Goal: Transaction & Acquisition: Purchase product/service

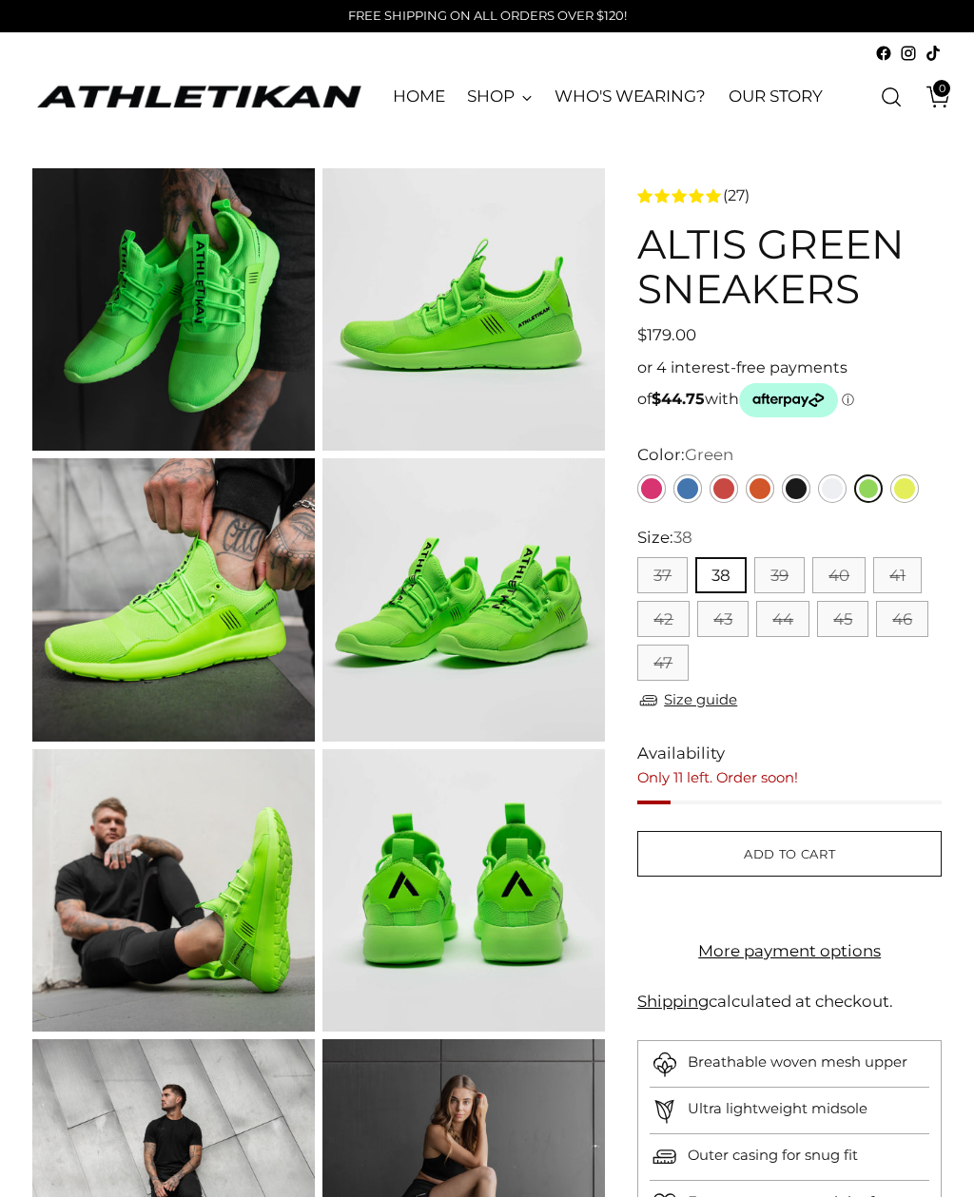
click at [660, 488] on link "Pink" at bounding box center [651, 489] width 29 height 29
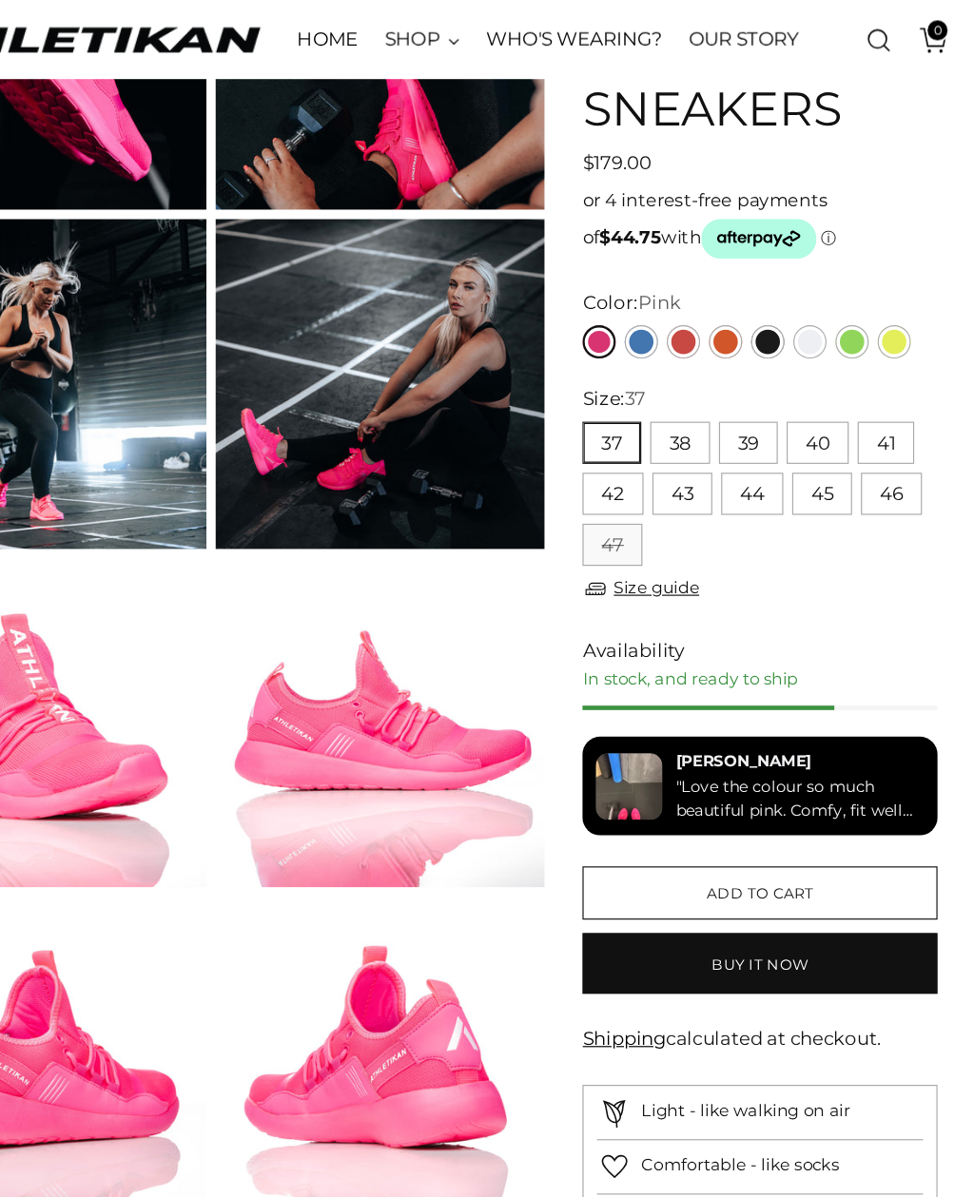
scroll to position [269, 0]
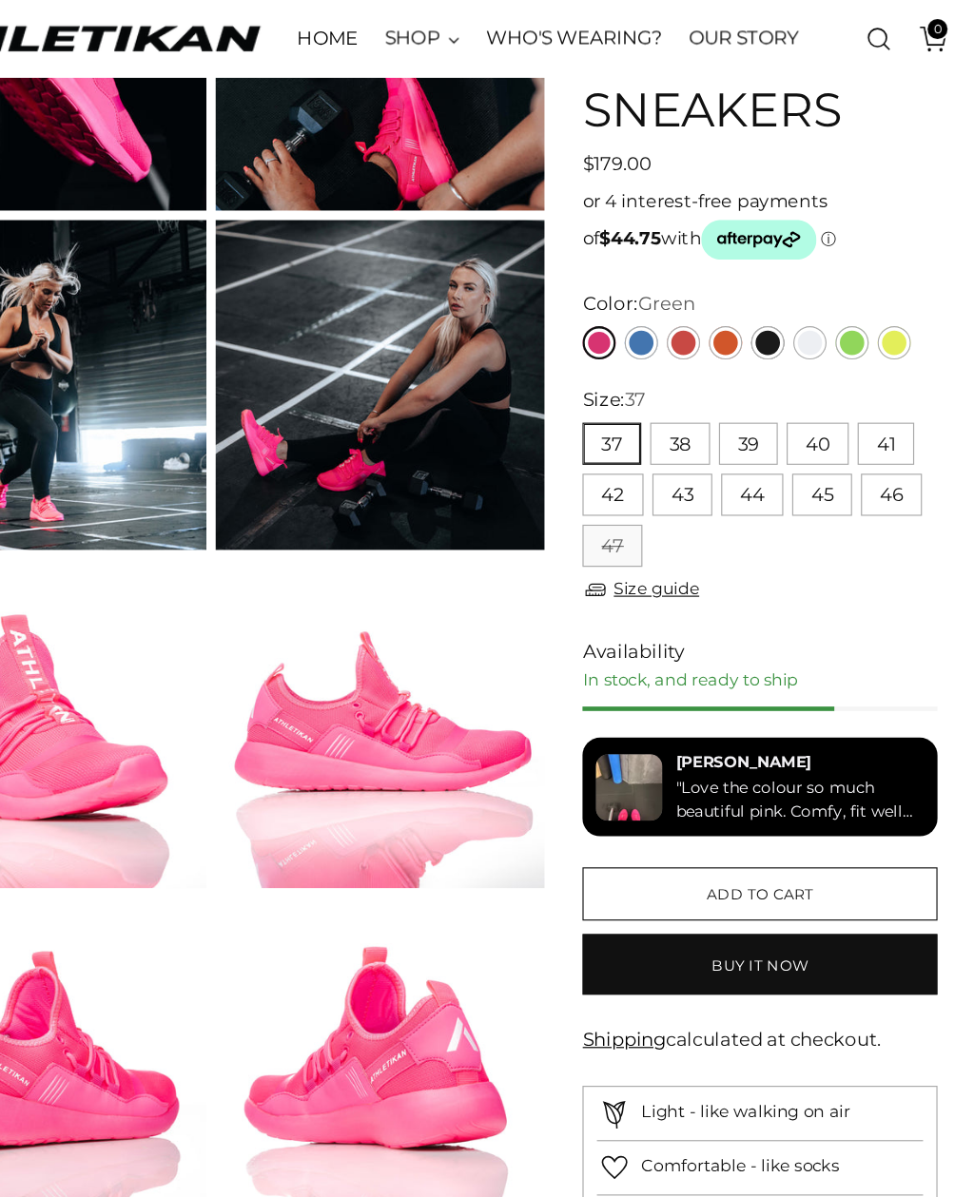
click at [854, 289] on link "Green" at bounding box center [868, 295] width 29 height 29
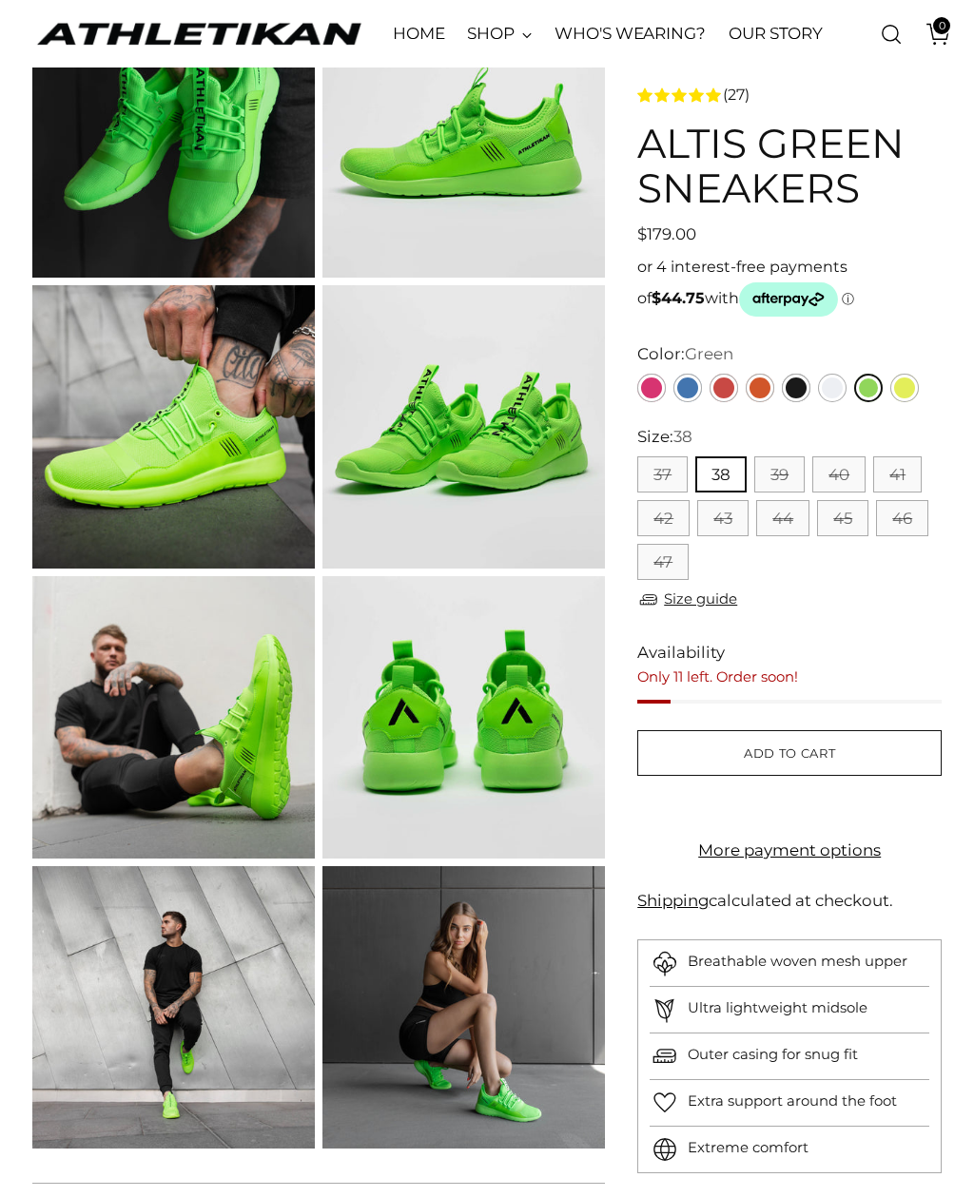
scroll to position [172, 0]
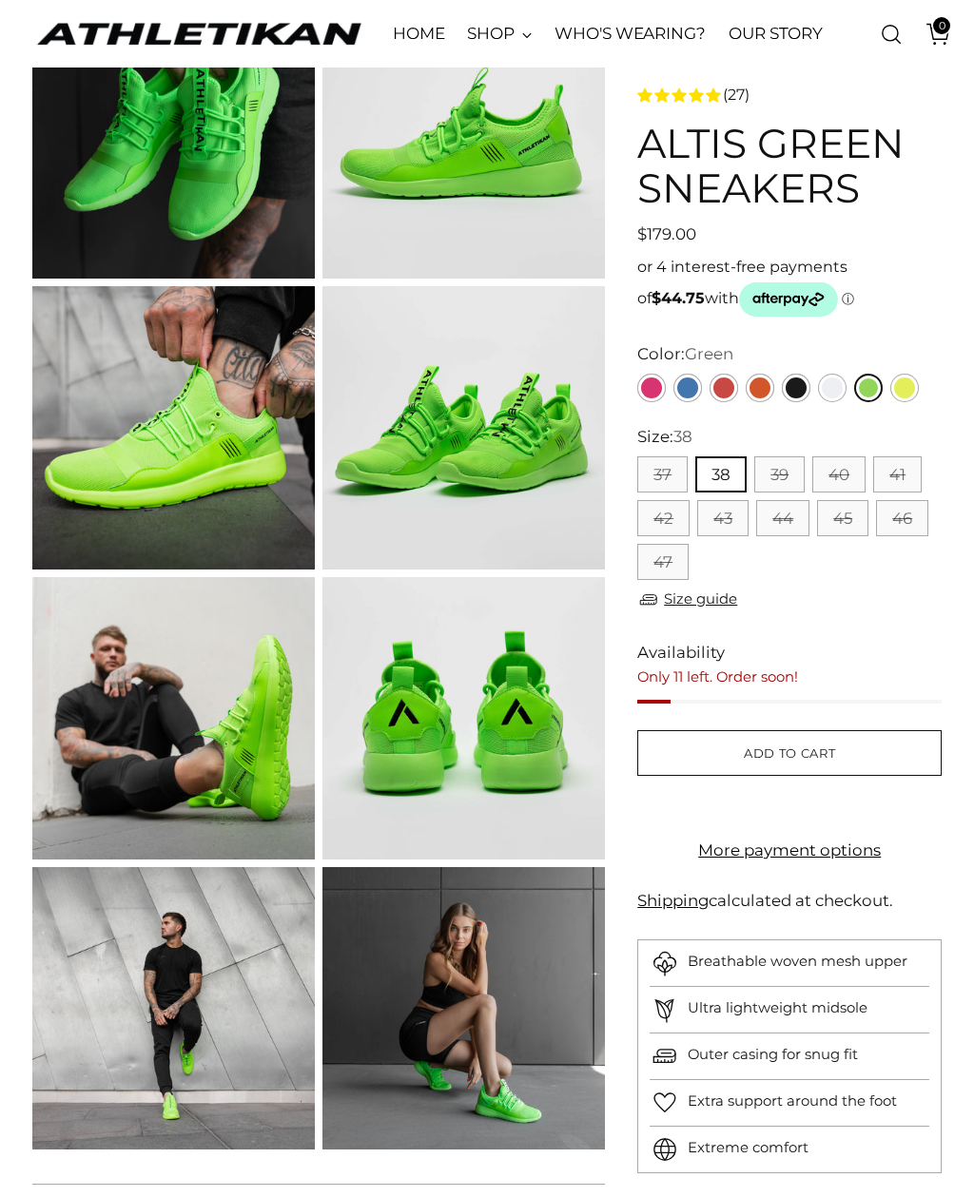
click at [511, 483] on img at bounding box center [463, 427] width 282 height 282
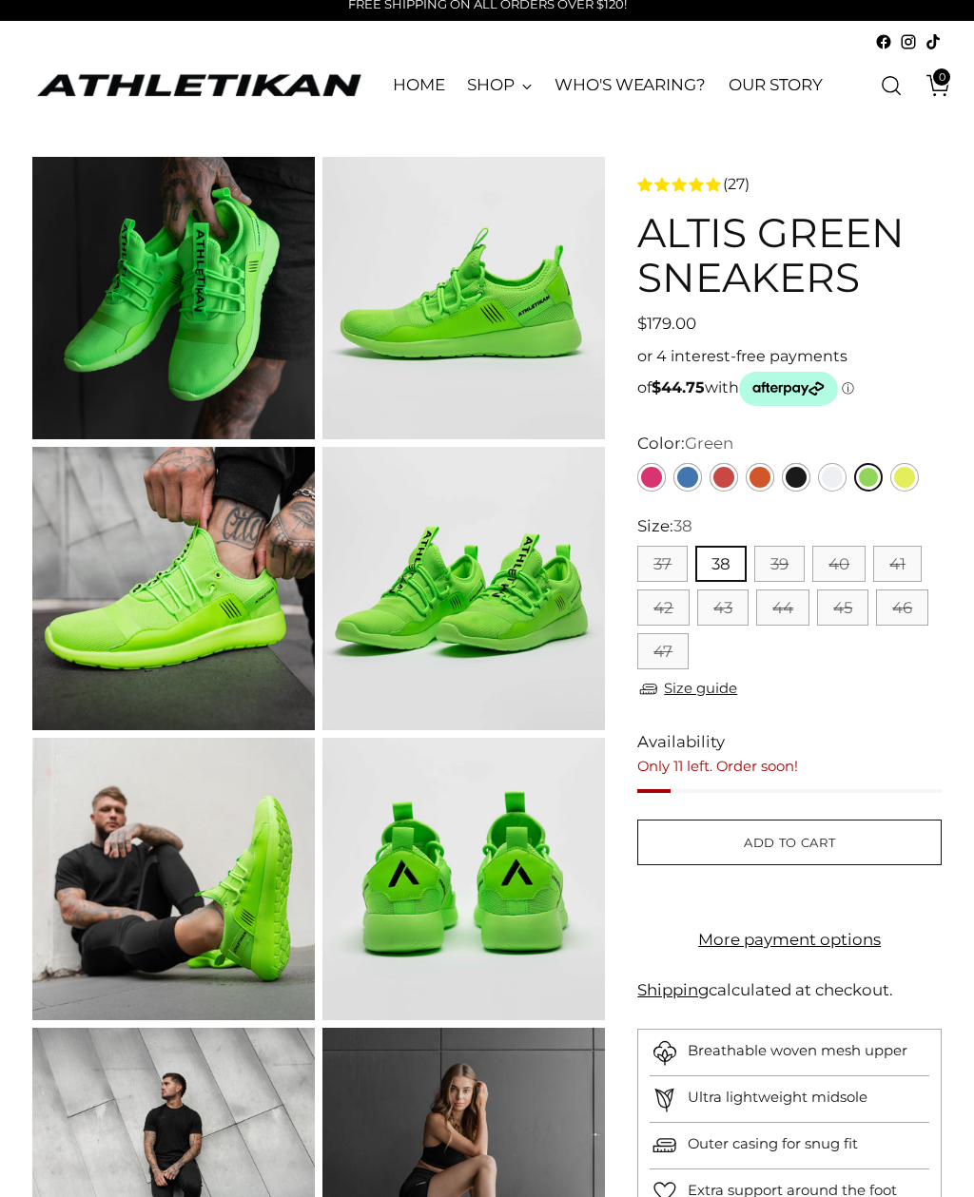
scroll to position [0, 0]
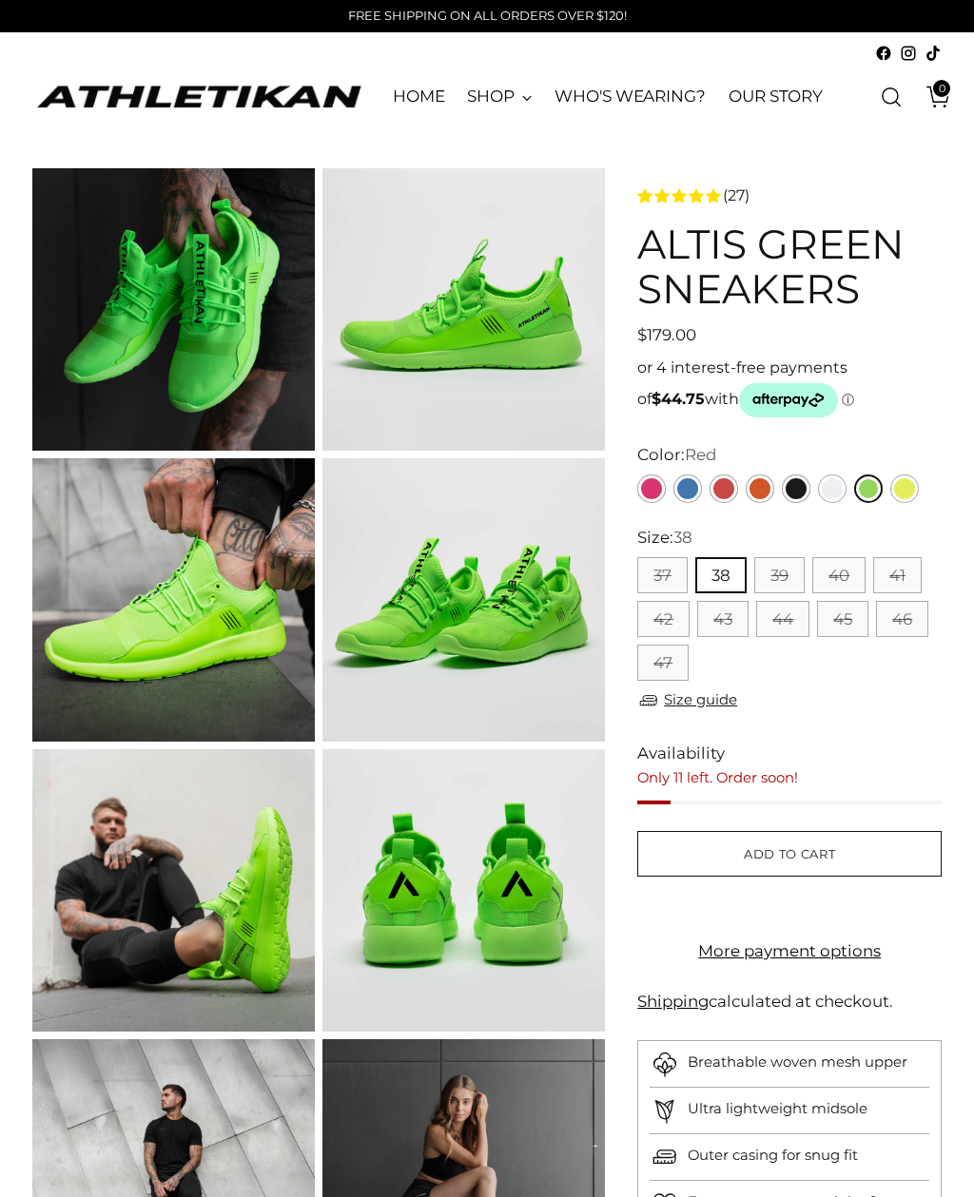
click at [737, 485] on link "Red" at bounding box center [723, 489] width 29 height 29
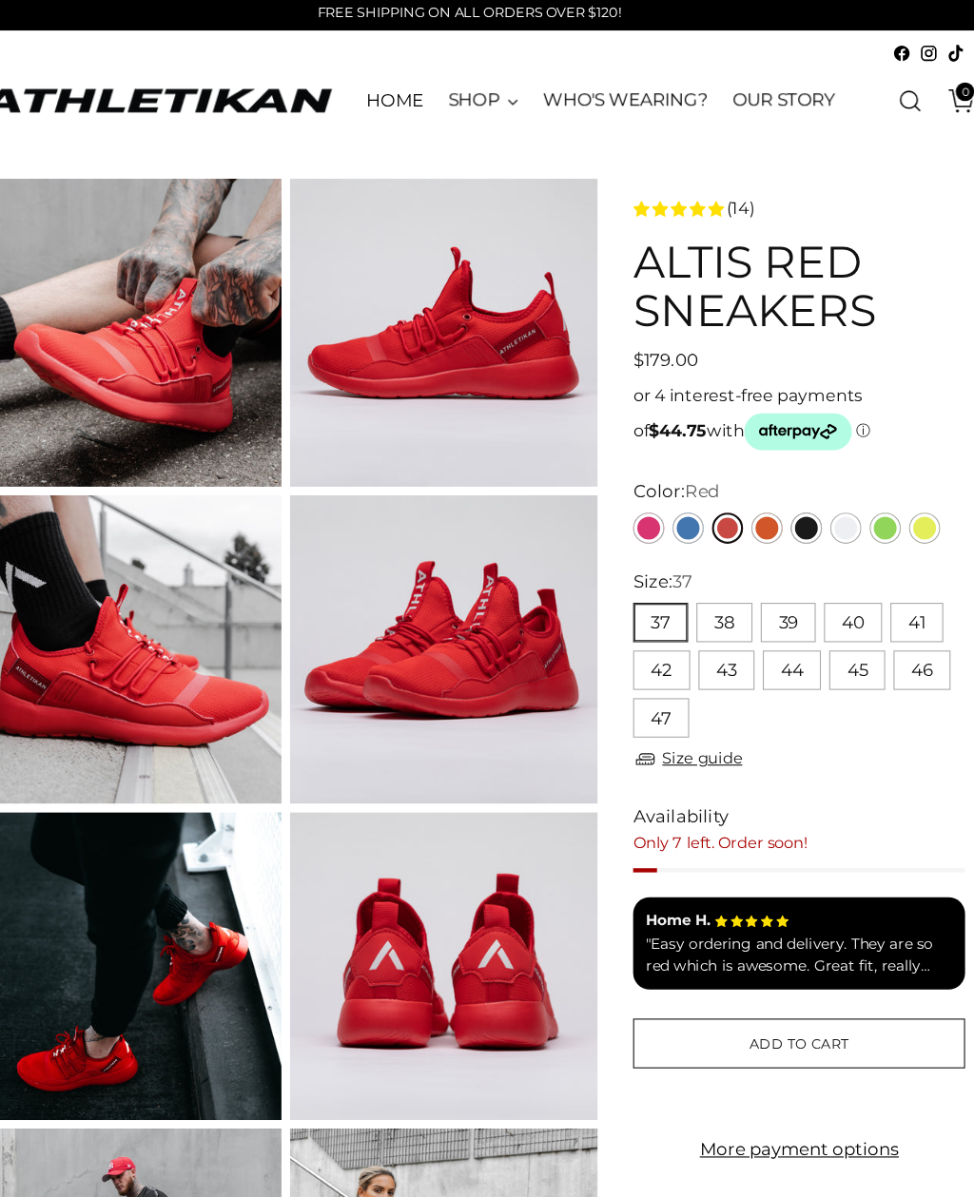
click at [673, 481] on link "Blue" at bounding box center [687, 489] width 29 height 29
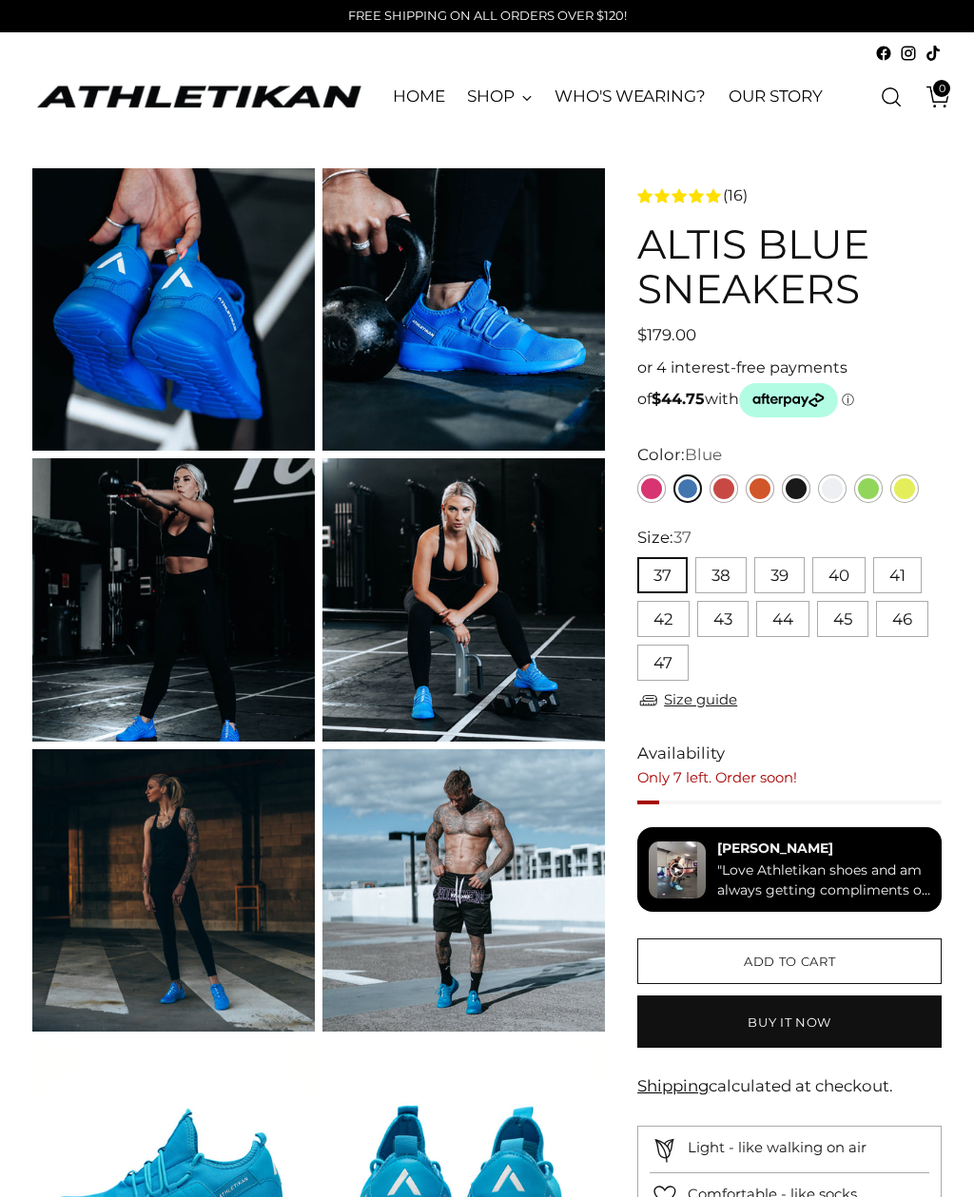
click at [805, 490] on link "Black" at bounding box center [796, 489] width 29 height 29
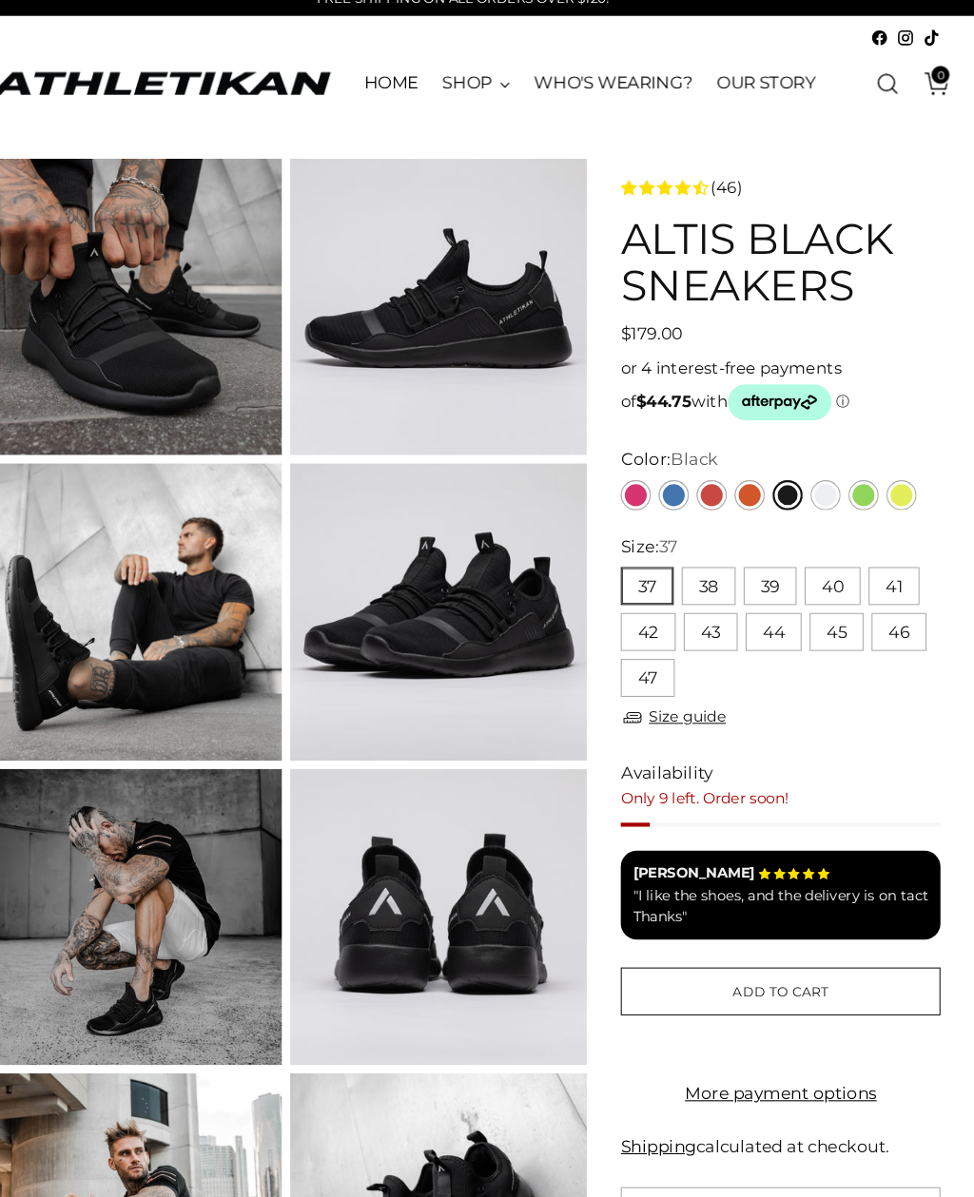
click at [709, 475] on link "Red" at bounding box center [723, 489] width 29 height 29
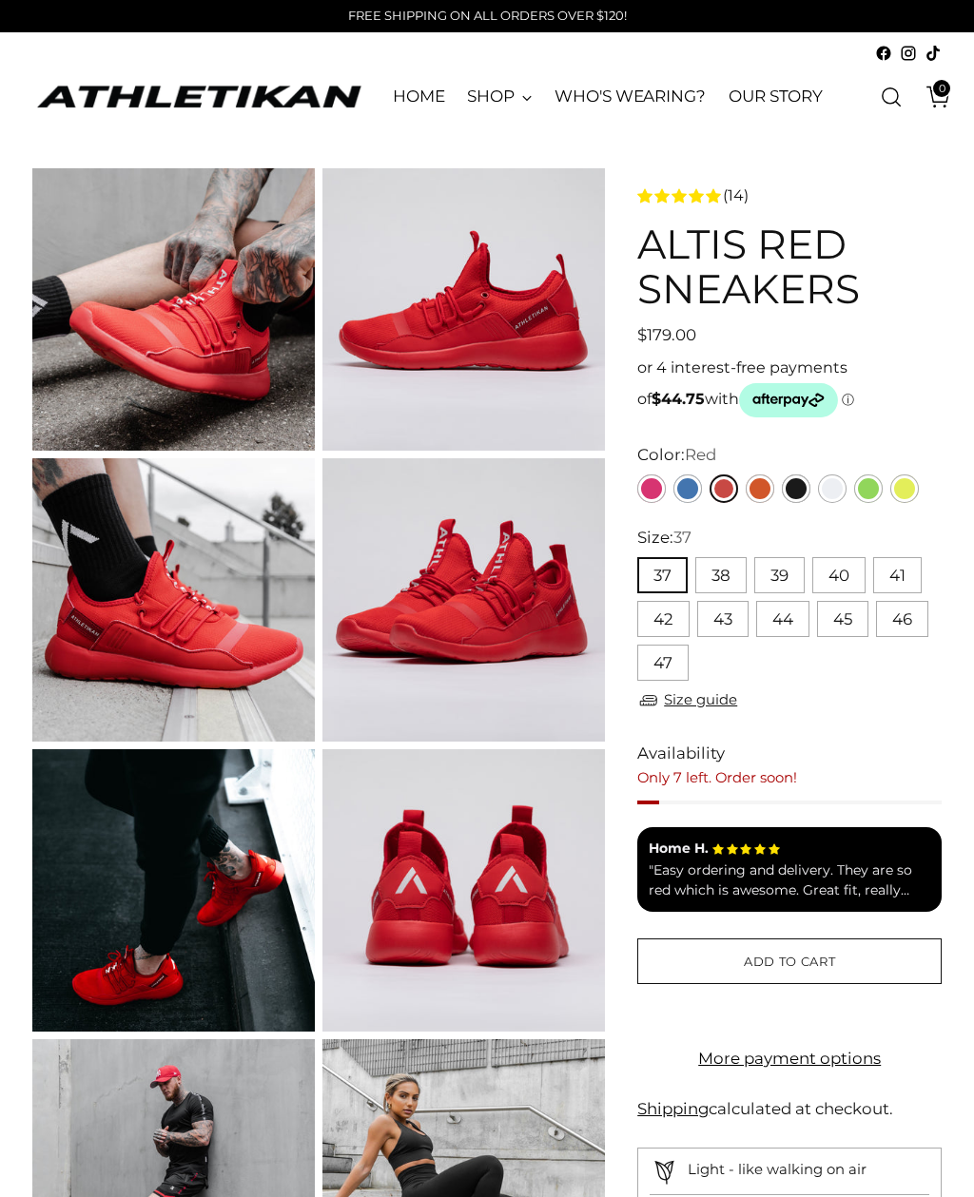
click at [753, 490] on link "Orange" at bounding box center [760, 489] width 29 height 29
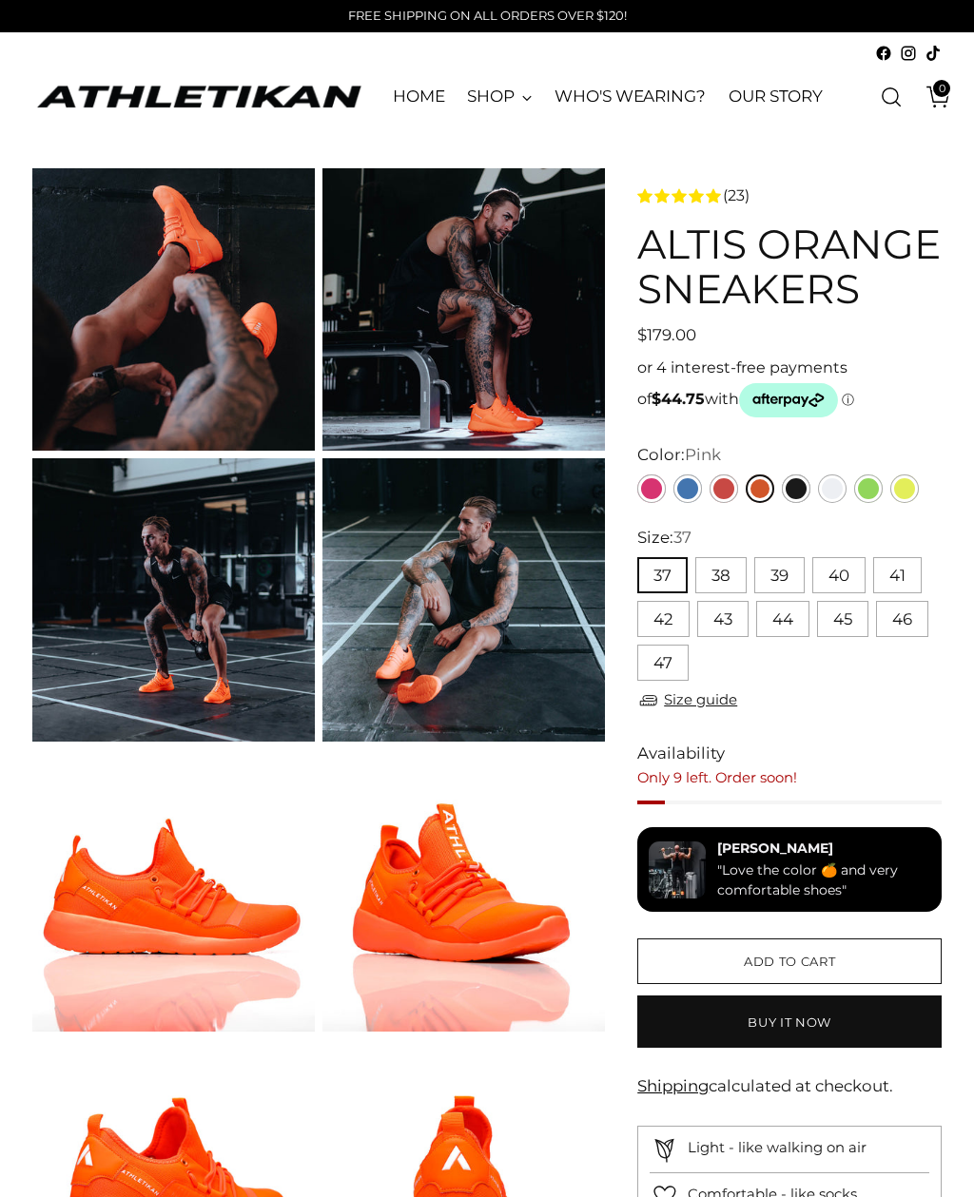
click at [661, 481] on link "Pink" at bounding box center [651, 489] width 29 height 29
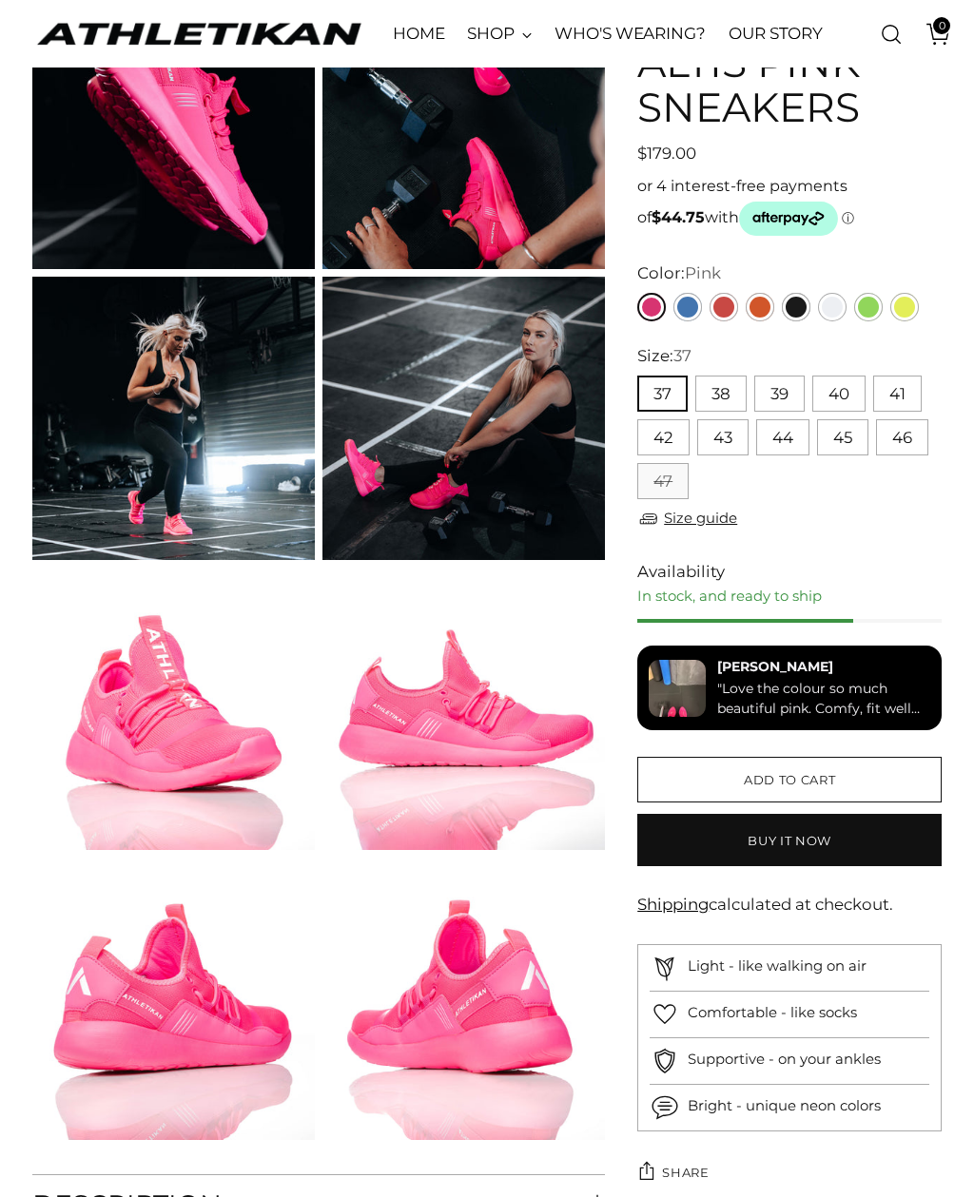
scroll to position [182, 0]
click at [724, 530] on link "Size guide" at bounding box center [687, 519] width 100 height 24
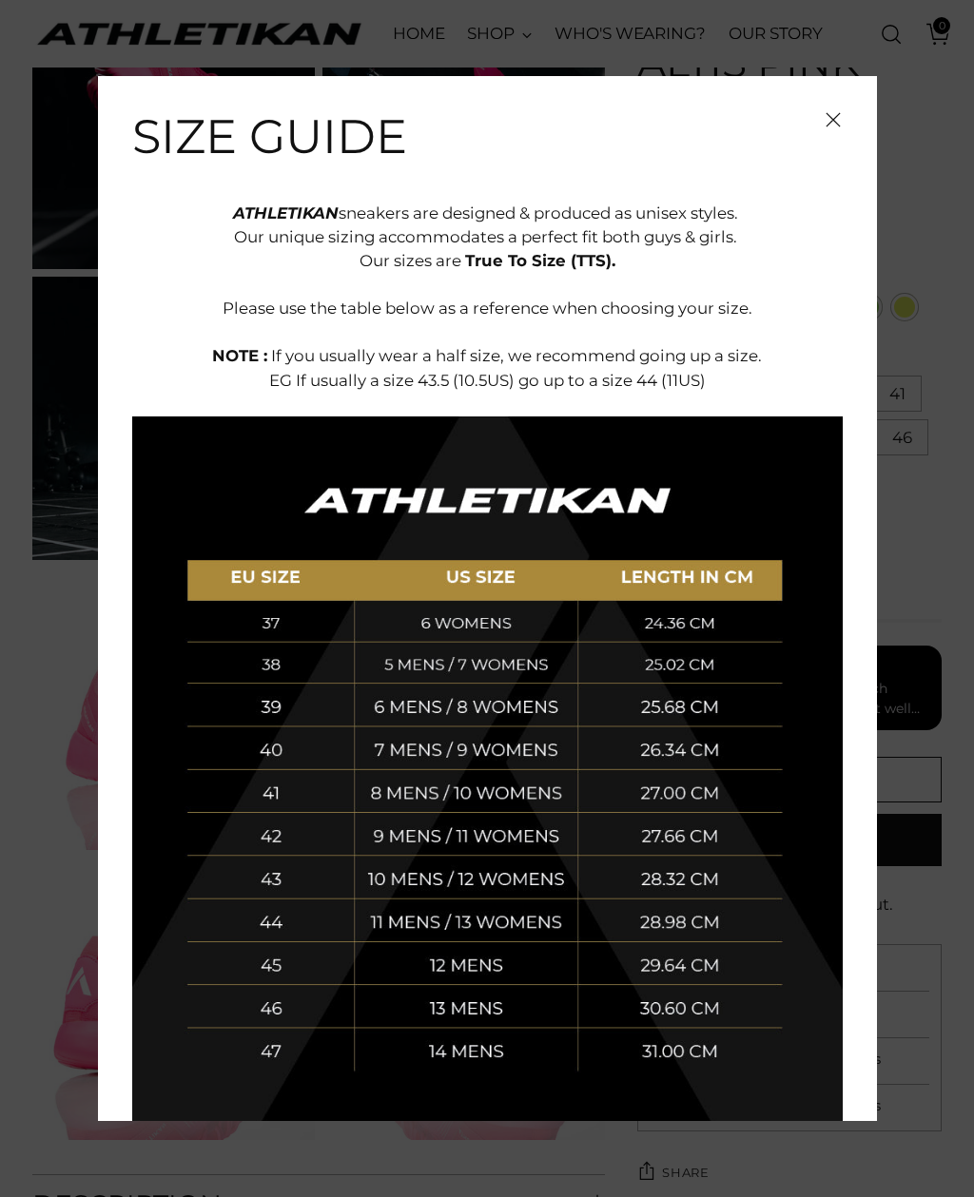
click at [842, 124] on span "Close" at bounding box center [832, 119] width 19 height 19
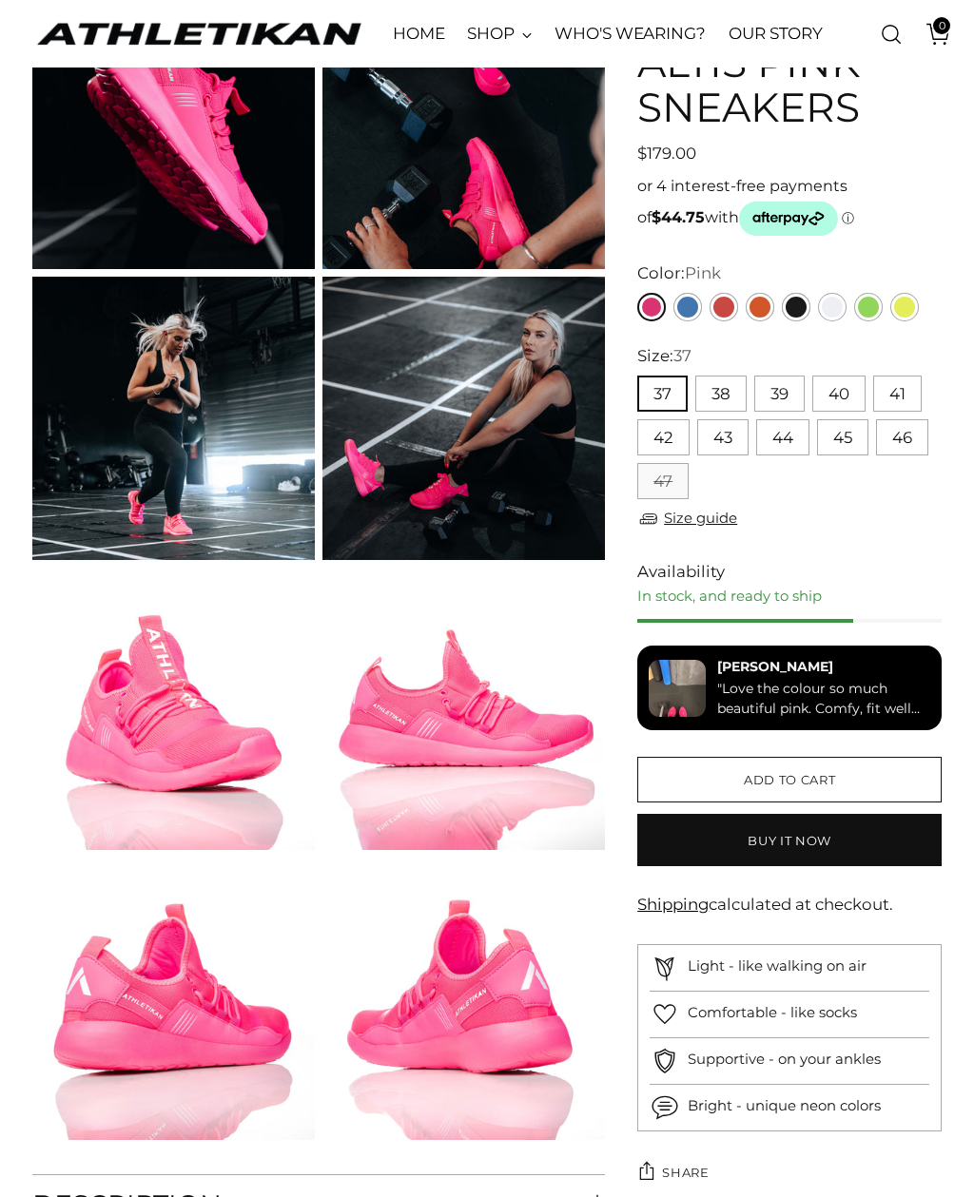
click at [862, 389] on button "40" at bounding box center [838, 394] width 53 height 36
click at [783, 785] on span "Add to cart" at bounding box center [789, 780] width 91 height 18
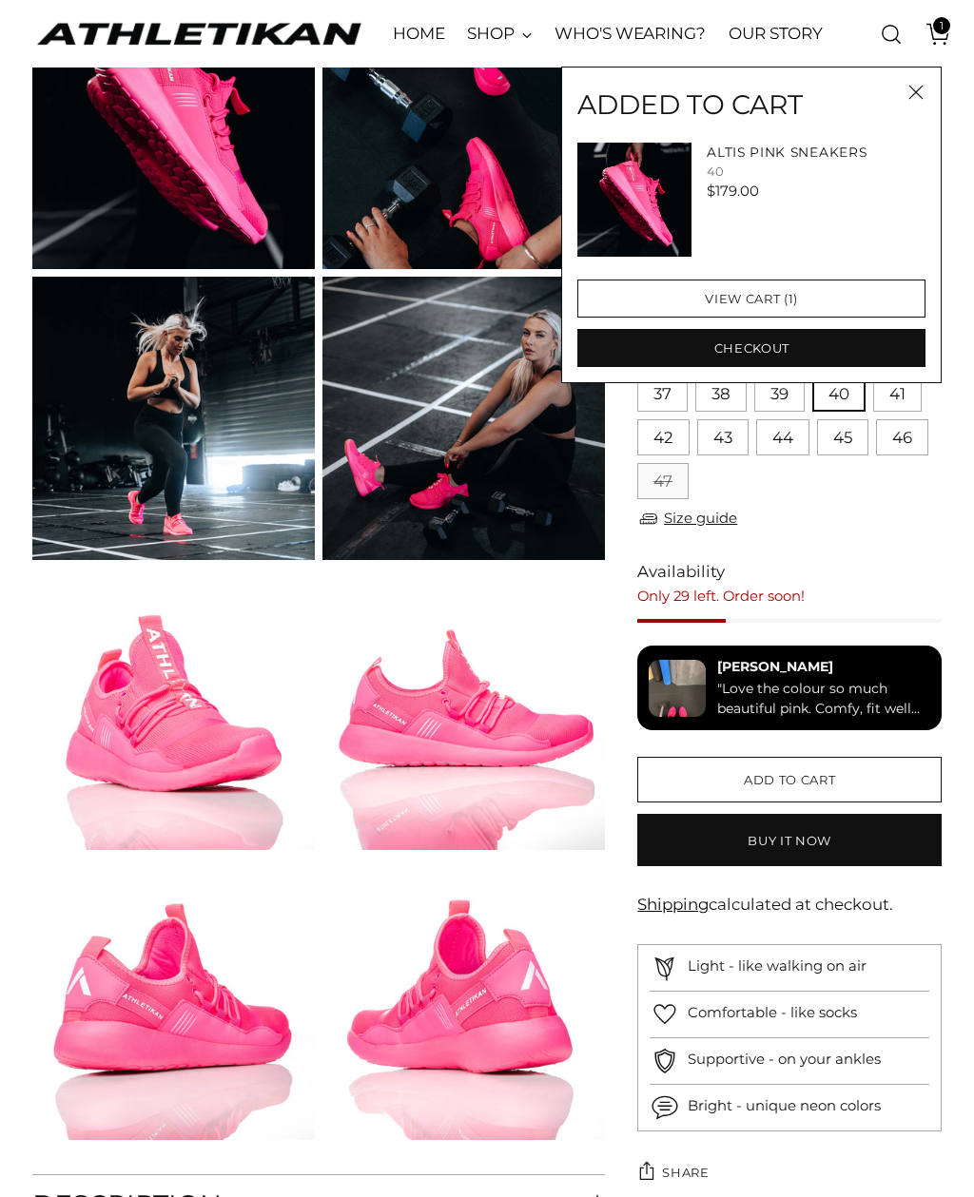
click at [917, 98] on icon "Close" at bounding box center [915, 92] width 15 height 15
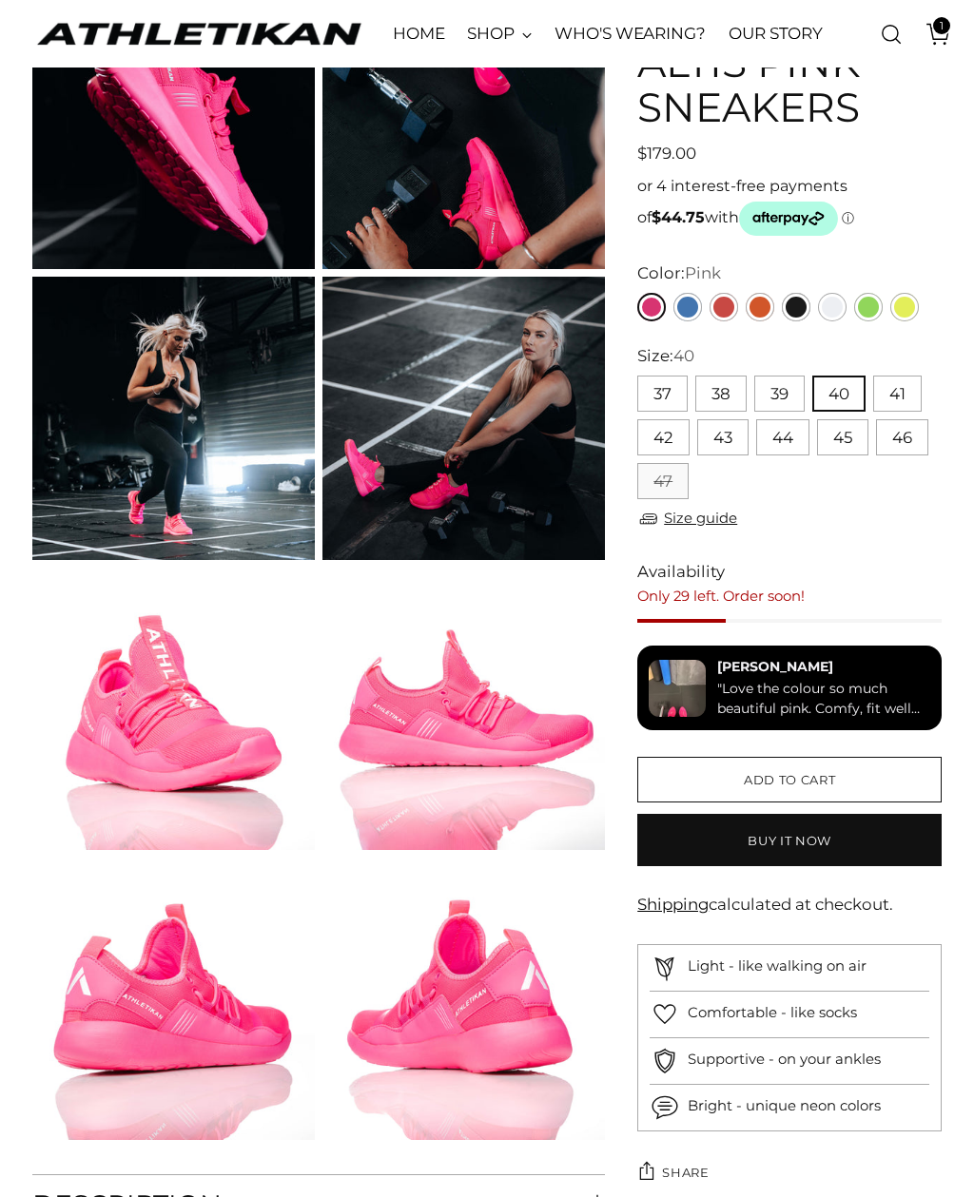
click at [874, 300] on link "Green" at bounding box center [868, 307] width 29 height 29
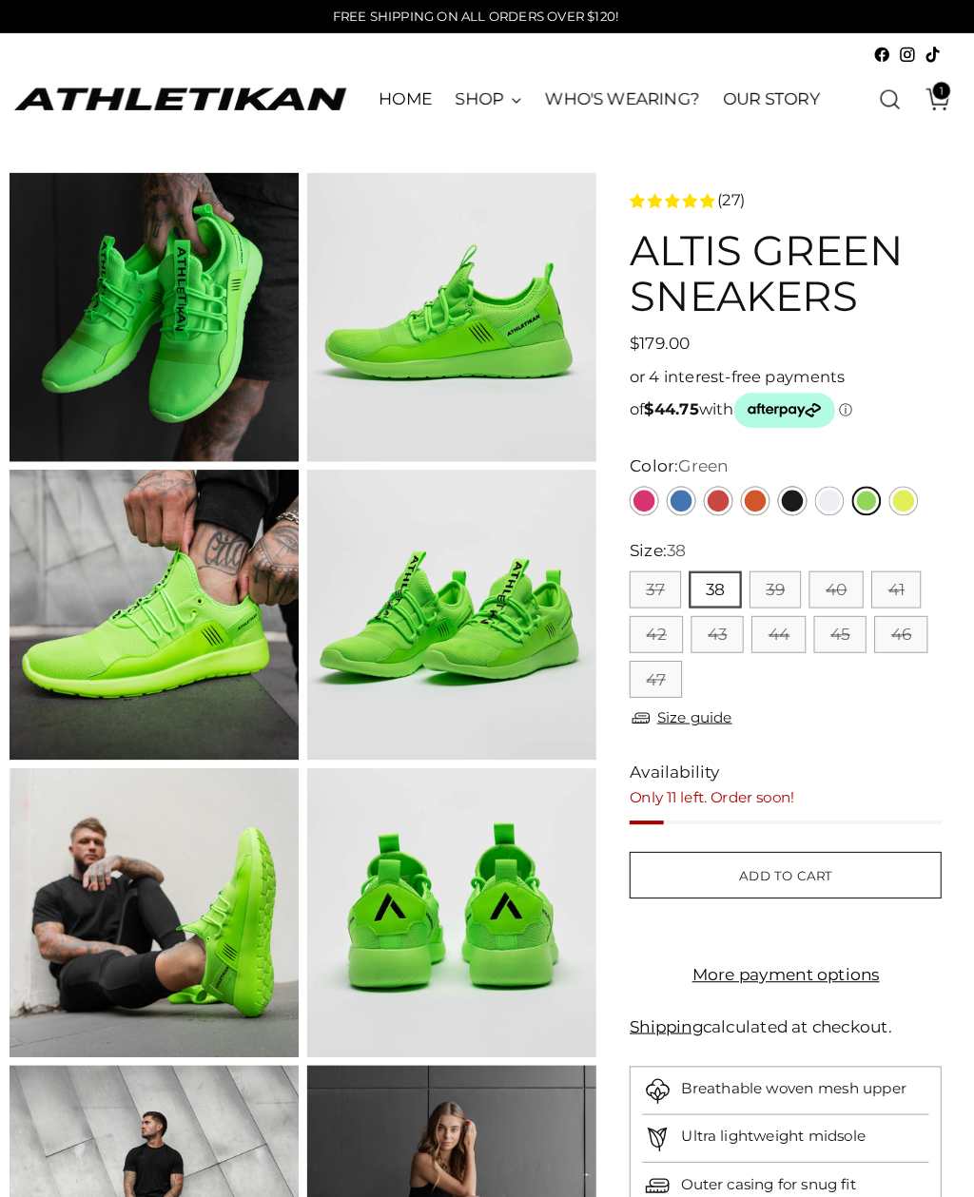
click at [767, 117] on link "OUR STORY" at bounding box center [775, 97] width 94 height 42
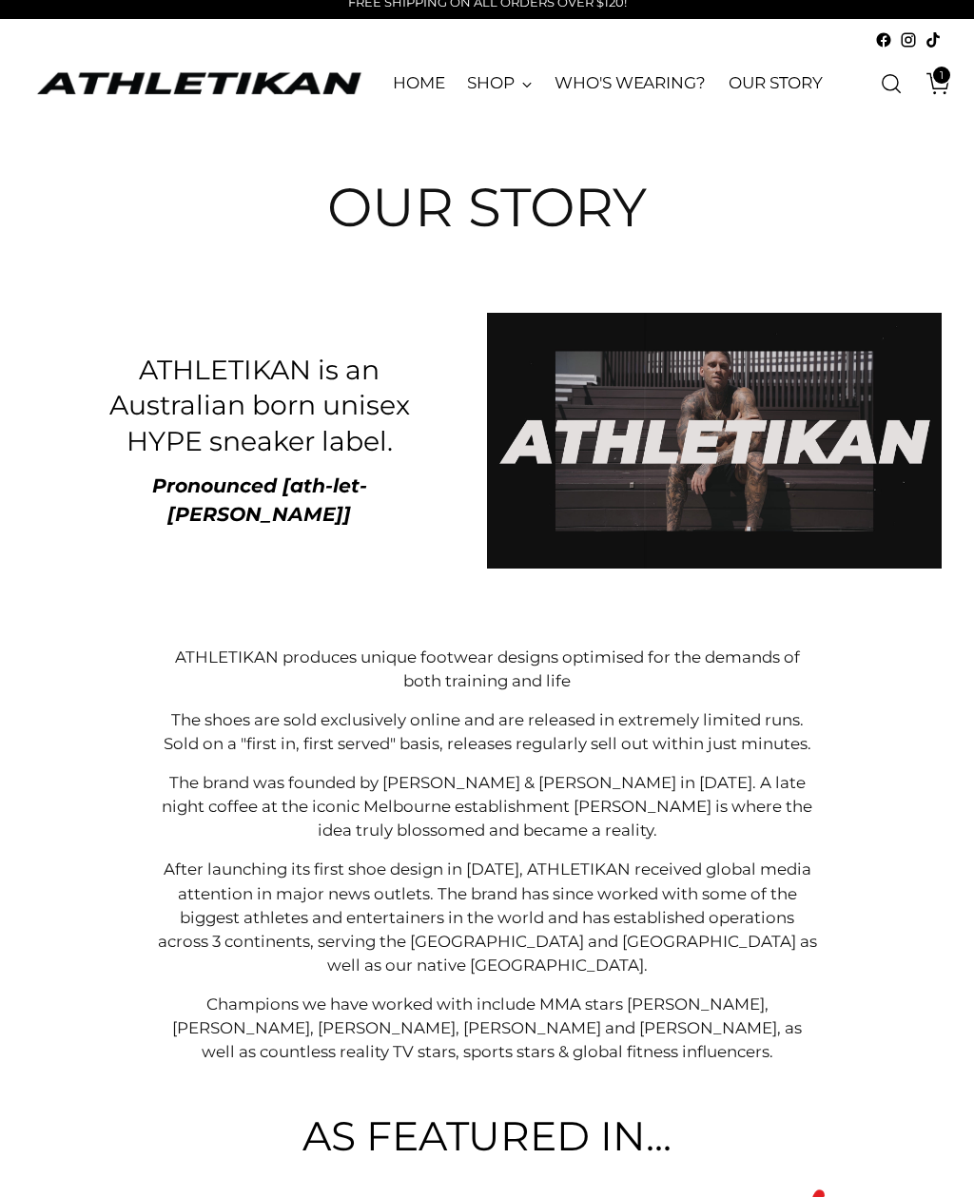
scroll to position [27, 0]
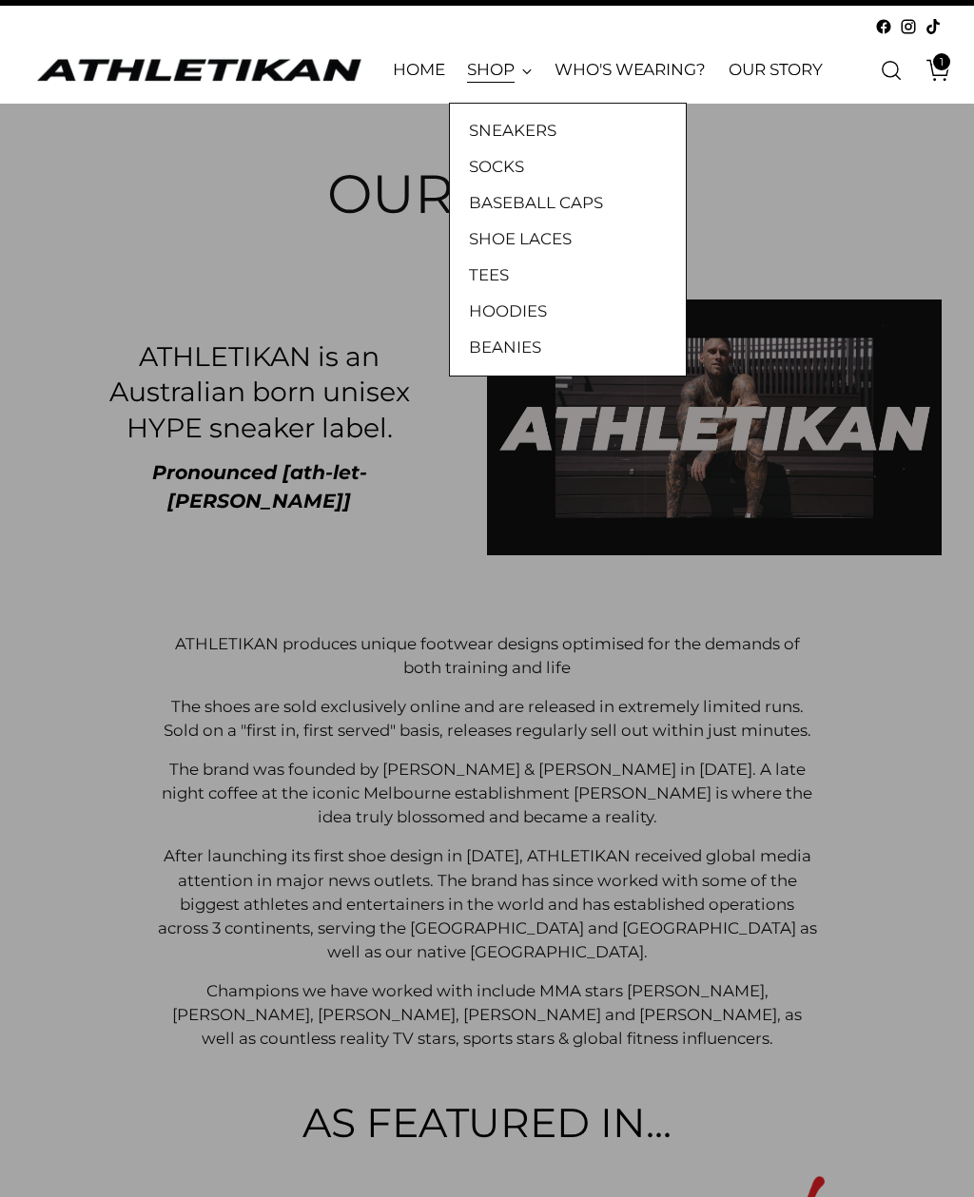
click at [494, 139] on link "SNEAKERS" at bounding box center [568, 131] width 198 height 25
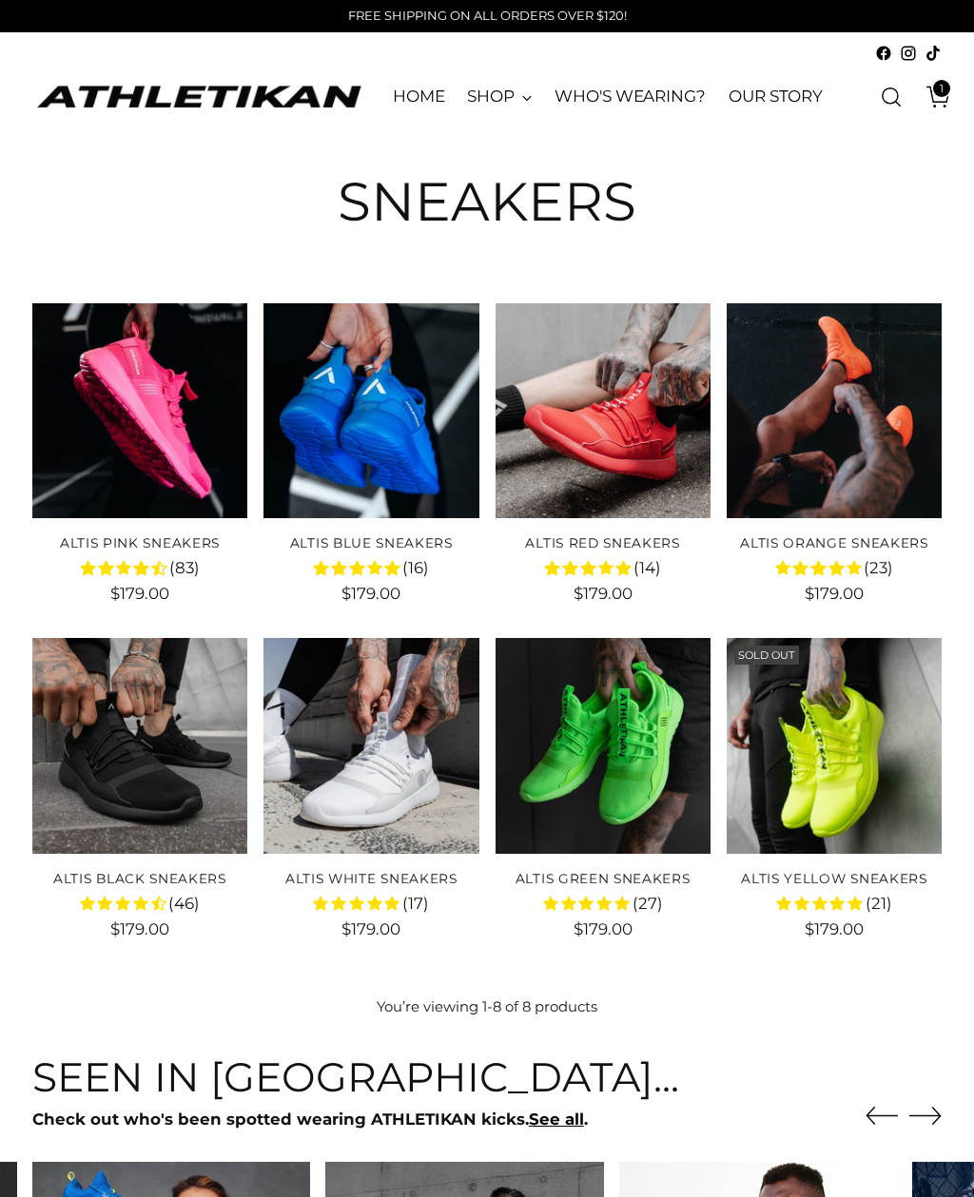
click at [628, 102] on link "WHO'S WEARING?" at bounding box center [629, 97] width 151 height 42
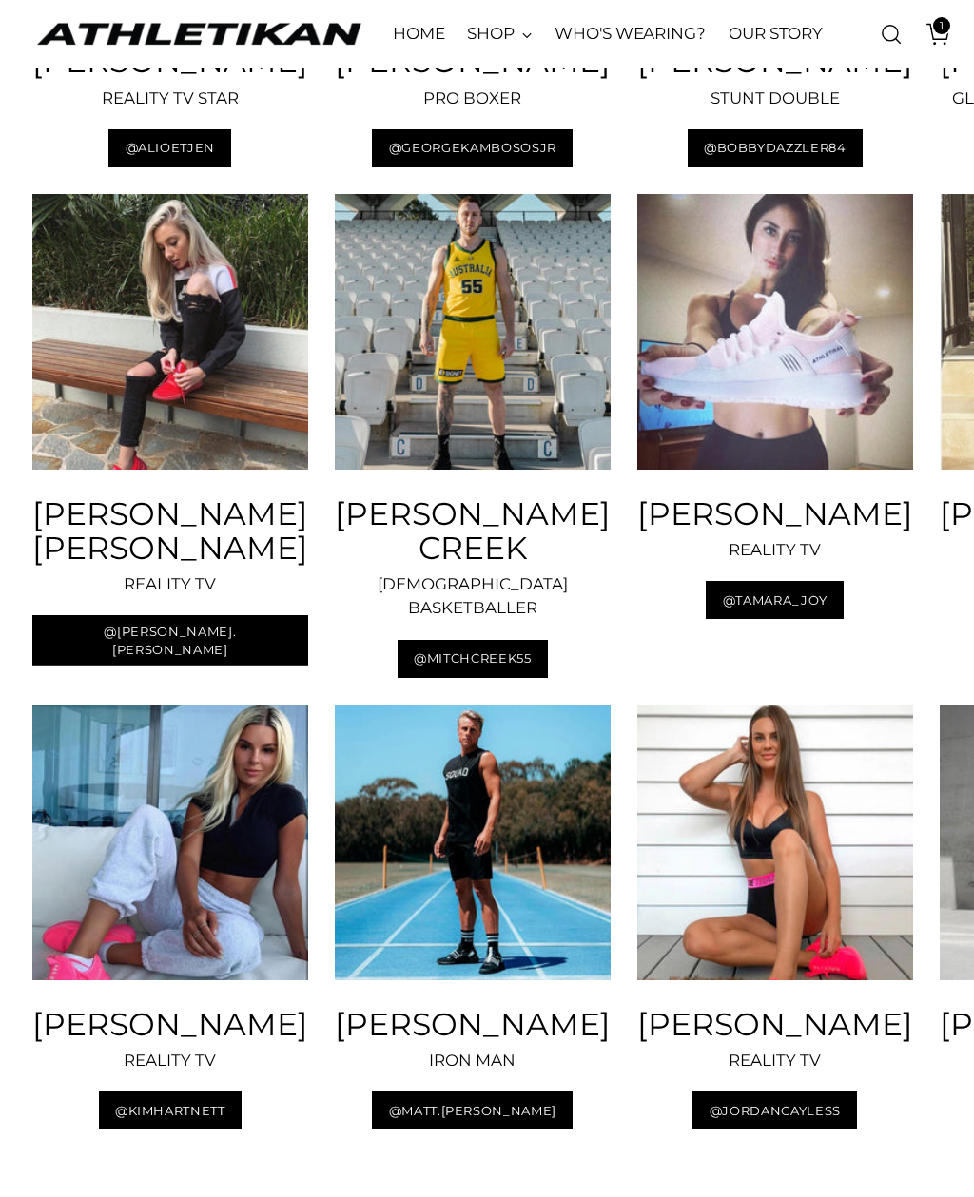
scroll to position [2116, 0]
click at [112, 827] on div "KIM HARTNETT REALITY TV @KIMHARTNETT" at bounding box center [170, 917] width 276 height 425
click at [115, 758] on img at bounding box center [170, 843] width 276 height 276
click at [126, 1102] on span "@KIMHARTNETT" at bounding box center [170, 1111] width 110 height 18
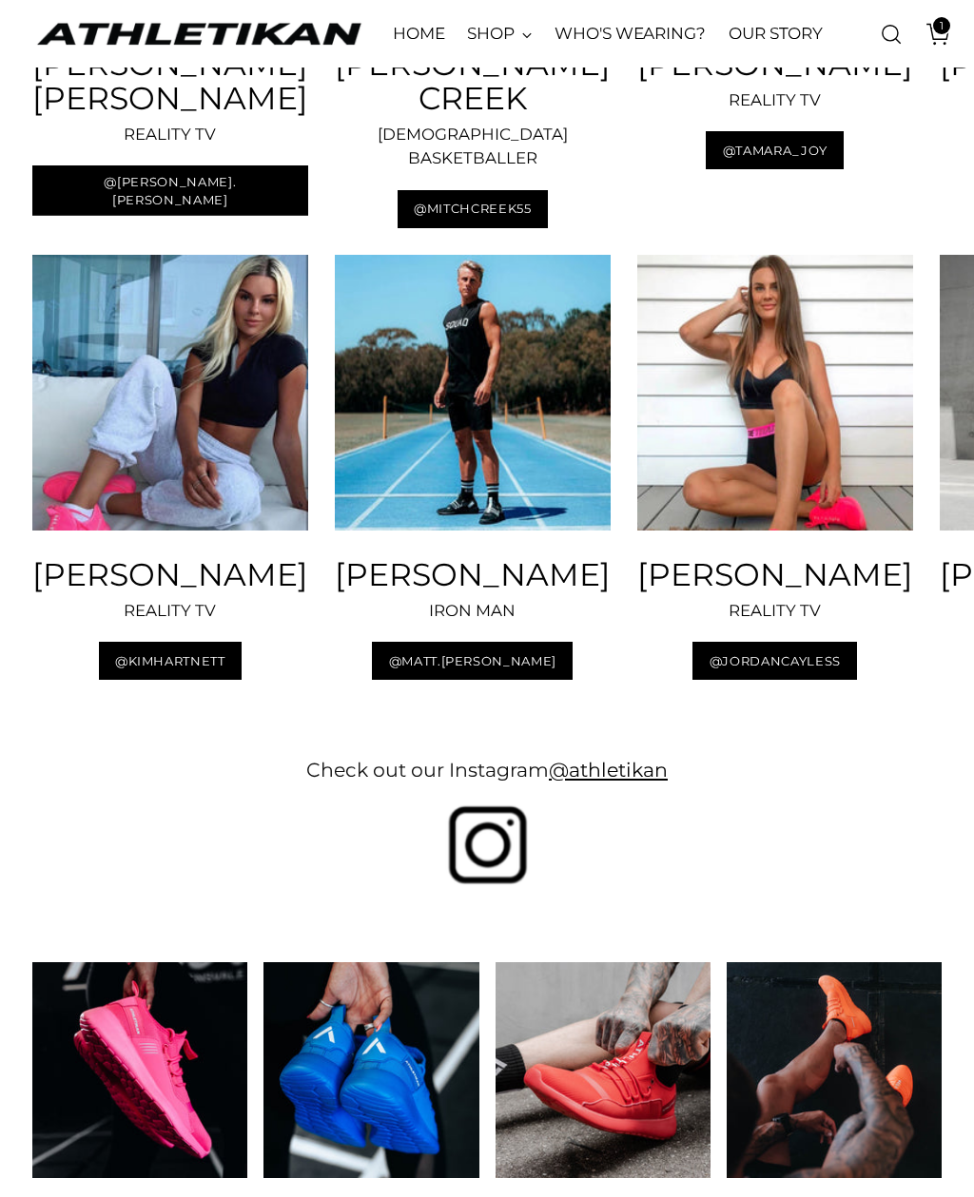
scroll to position [2566, 0]
click at [940, 37] on icon "Open cart modal" at bounding box center [938, 34] width 27 height 27
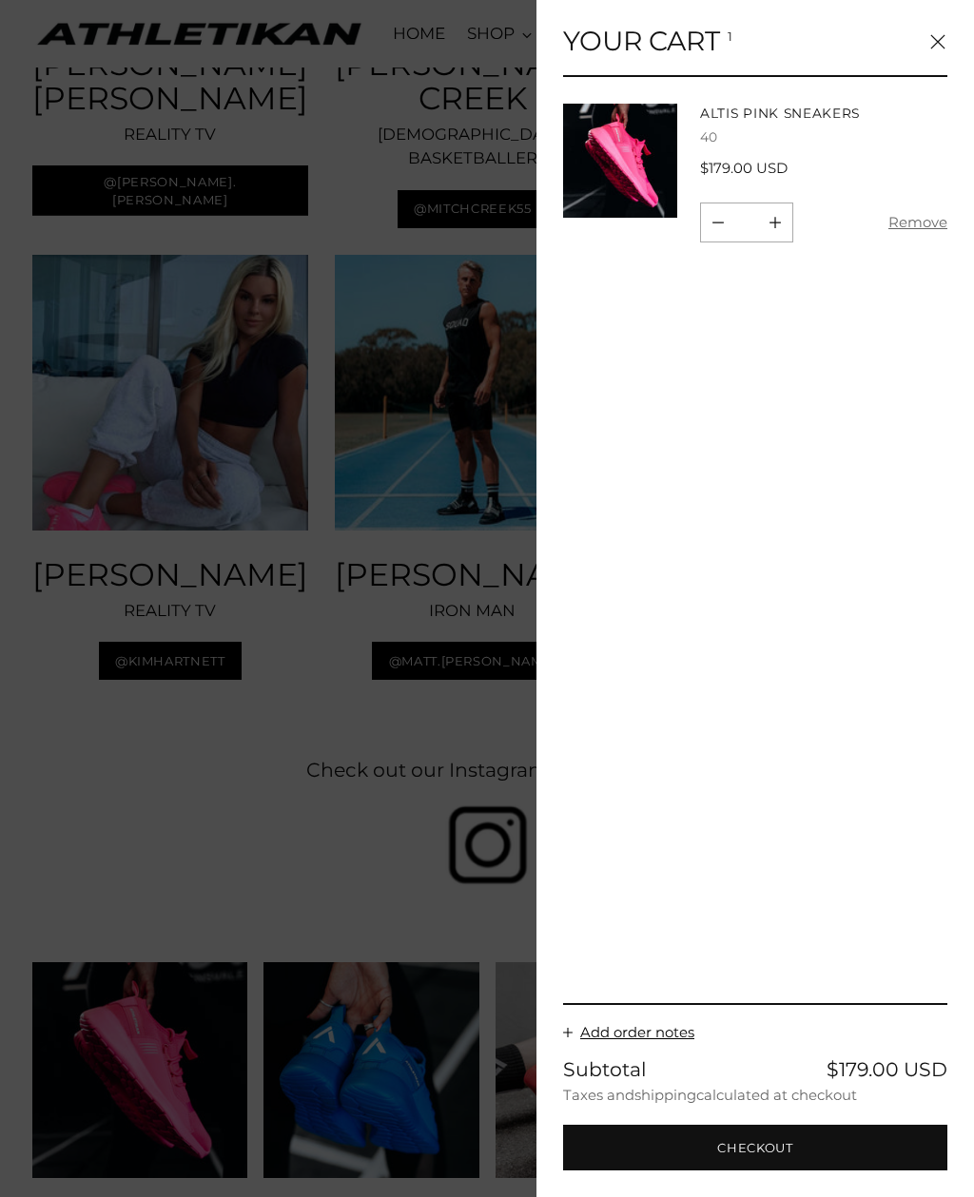
click at [452, 806] on div at bounding box center [487, 598] width 974 height 1197
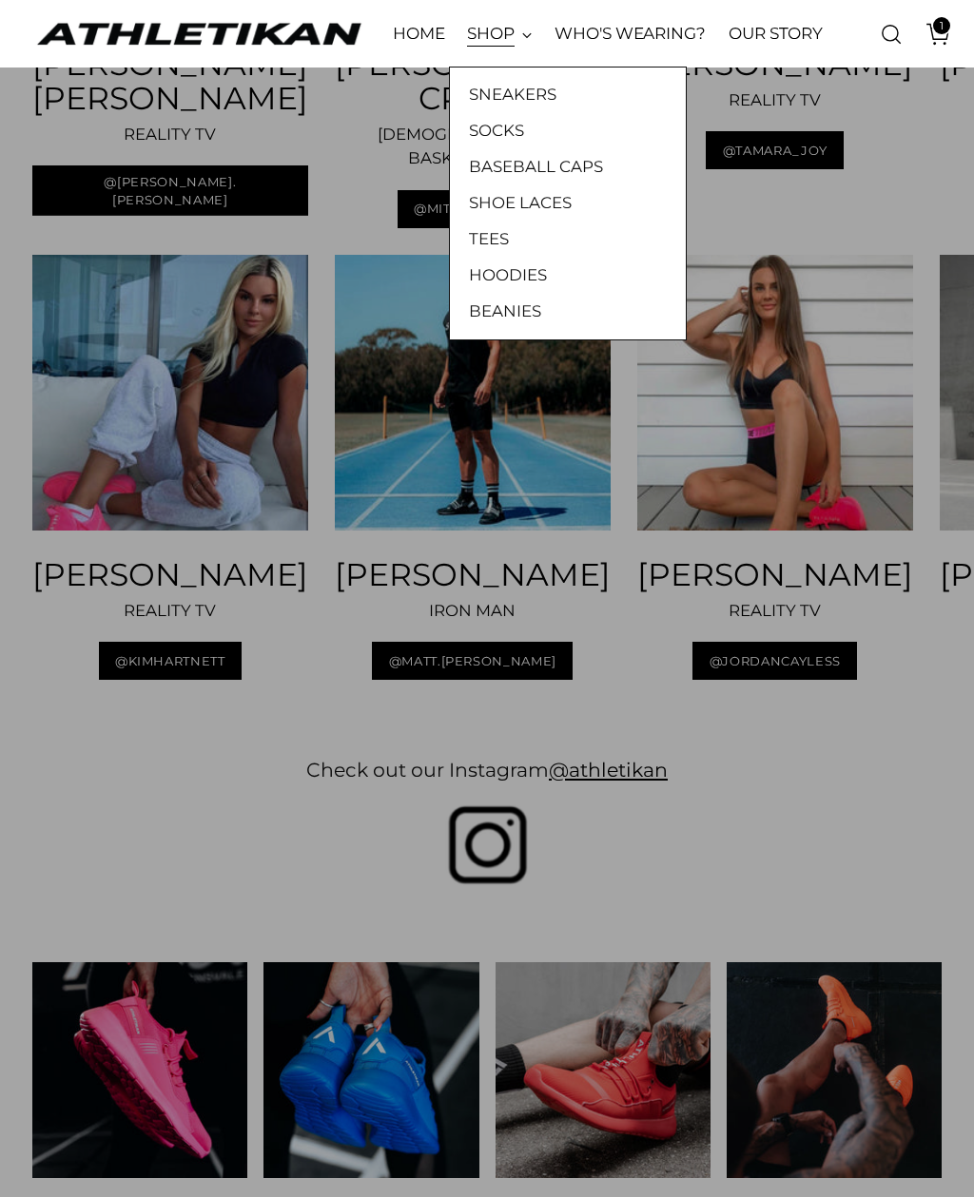
click at [501, 238] on link "TEES" at bounding box center [568, 239] width 198 height 25
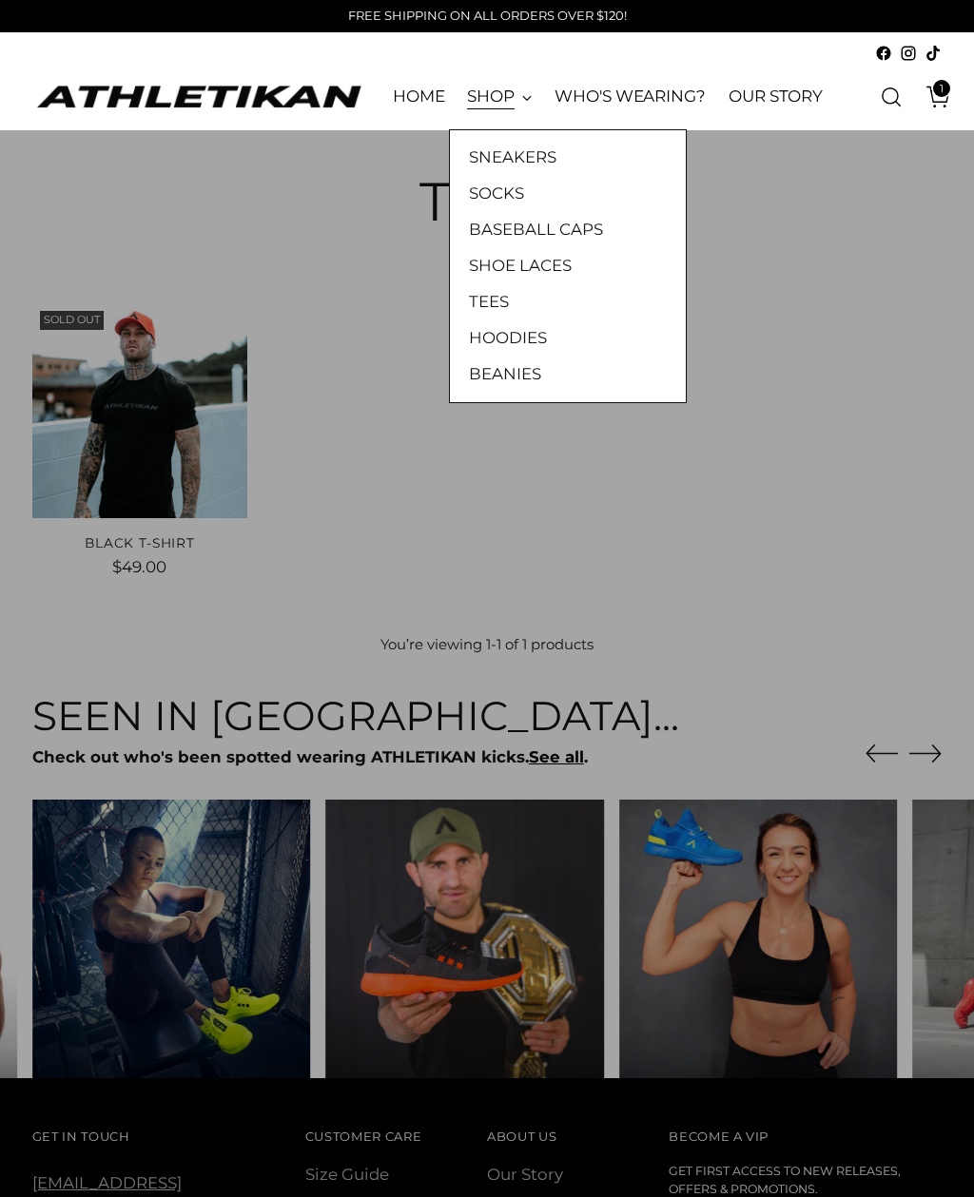
click at [538, 330] on link "HOODIES" at bounding box center [568, 338] width 198 height 25
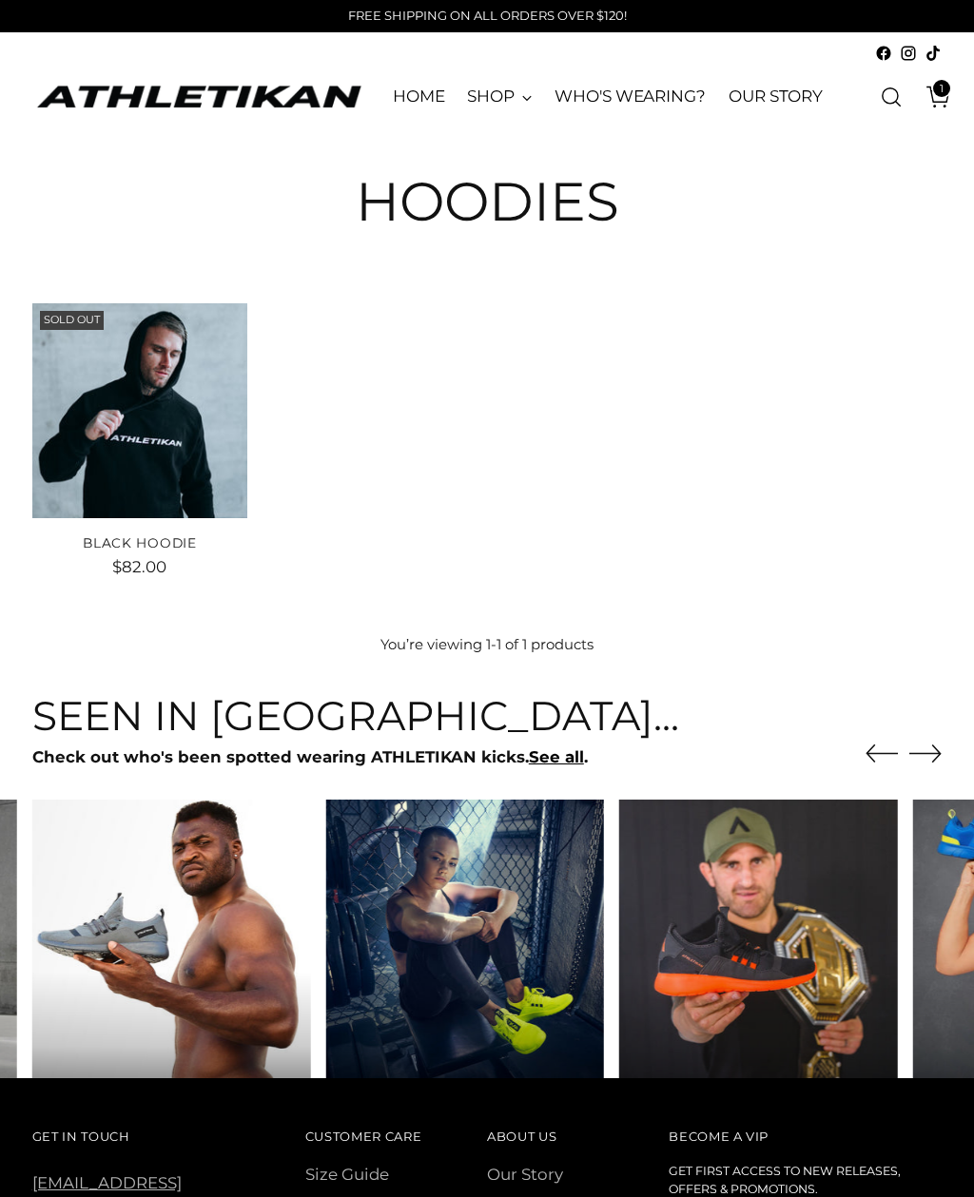
click at [420, 105] on link "HOME" at bounding box center [419, 97] width 52 height 42
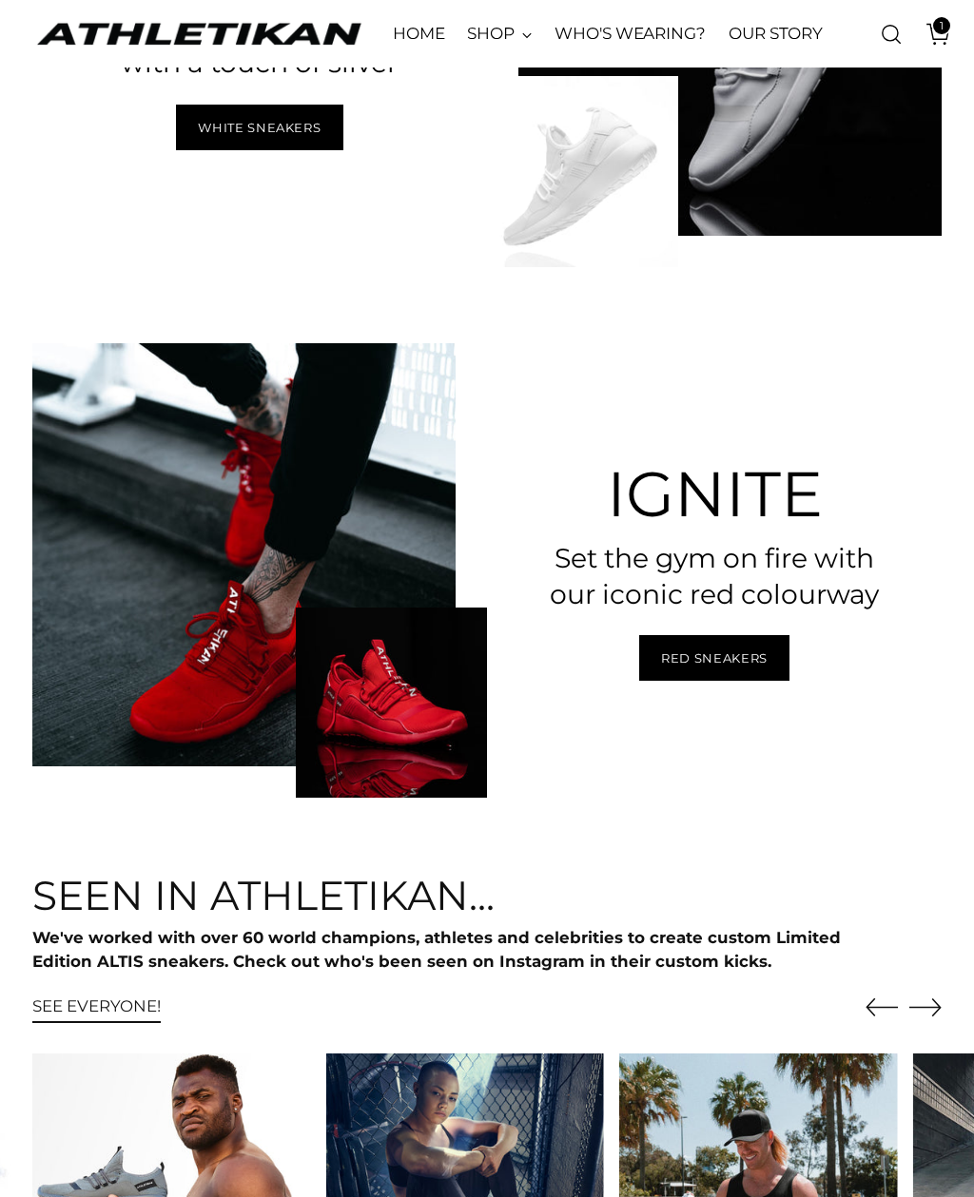
scroll to position [5197, 0]
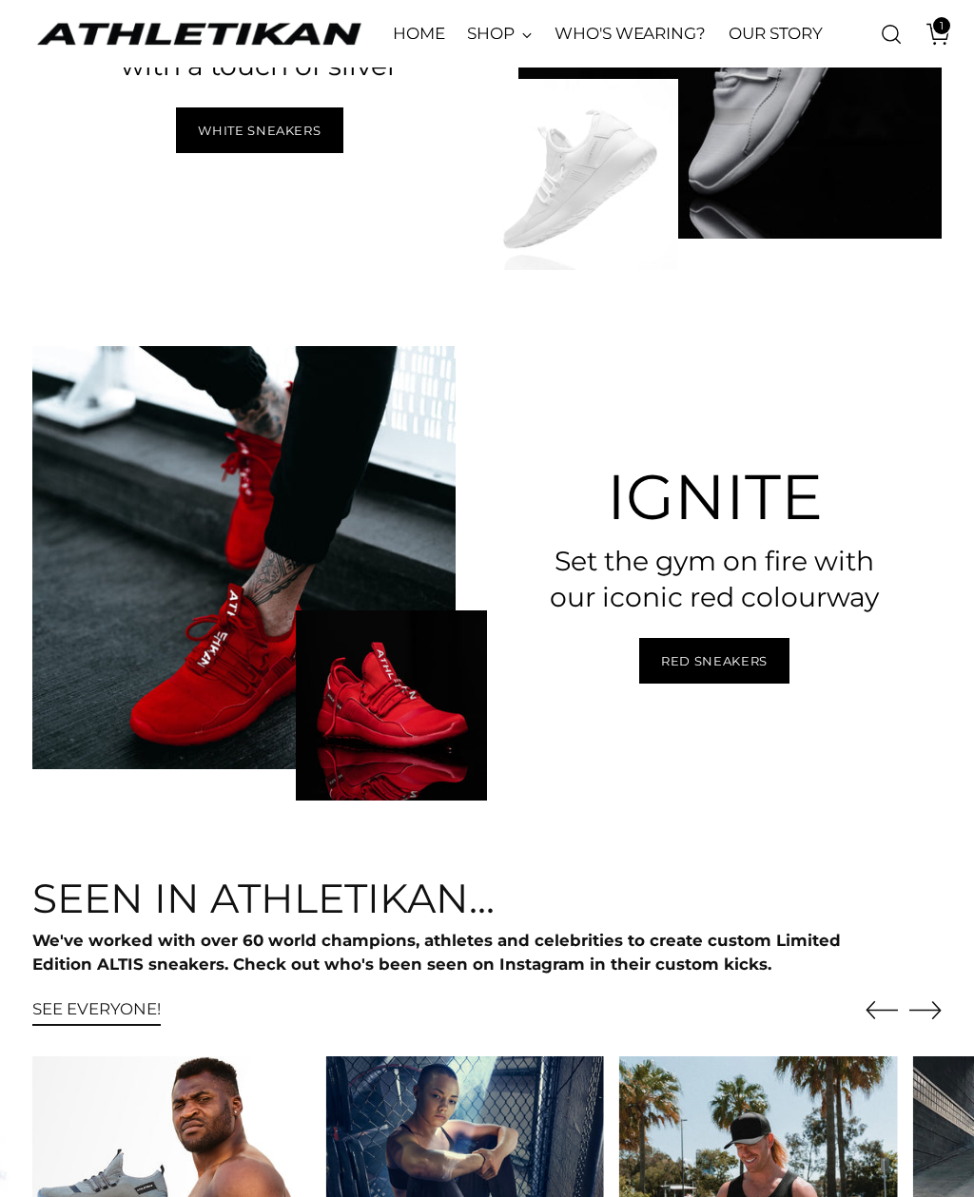
click at [696, 670] on span "Red Sneakers" at bounding box center [714, 661] width 107 height 18
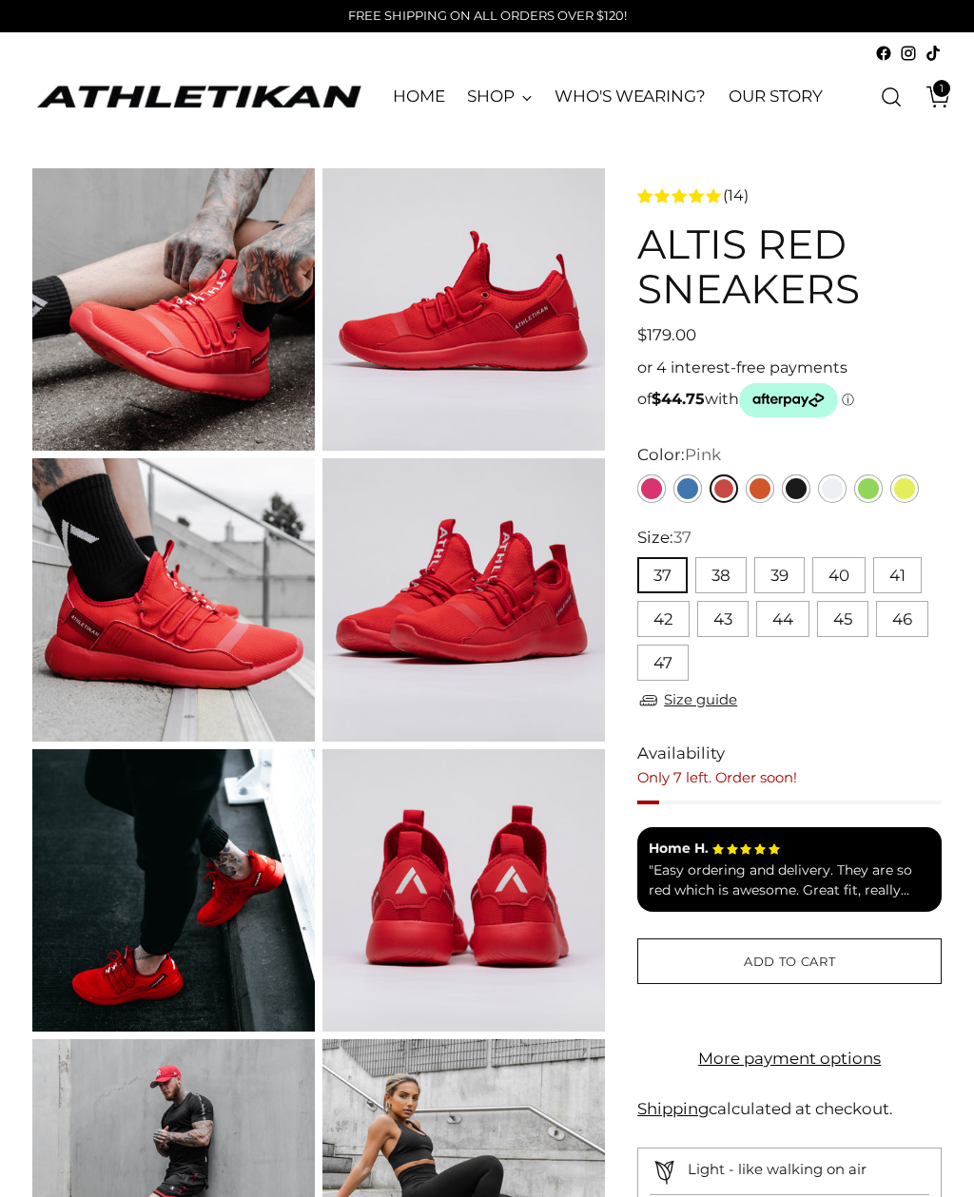
click at [664, 493] on link "Pink" at bounding box center [651, 489] width 29 height 29
click at [843, 585] on button "40" at bounding box center [838, 575] width 53 height 36
click at [844, 590] on button "40" at bounding box center [838, 575] width 53 height 36
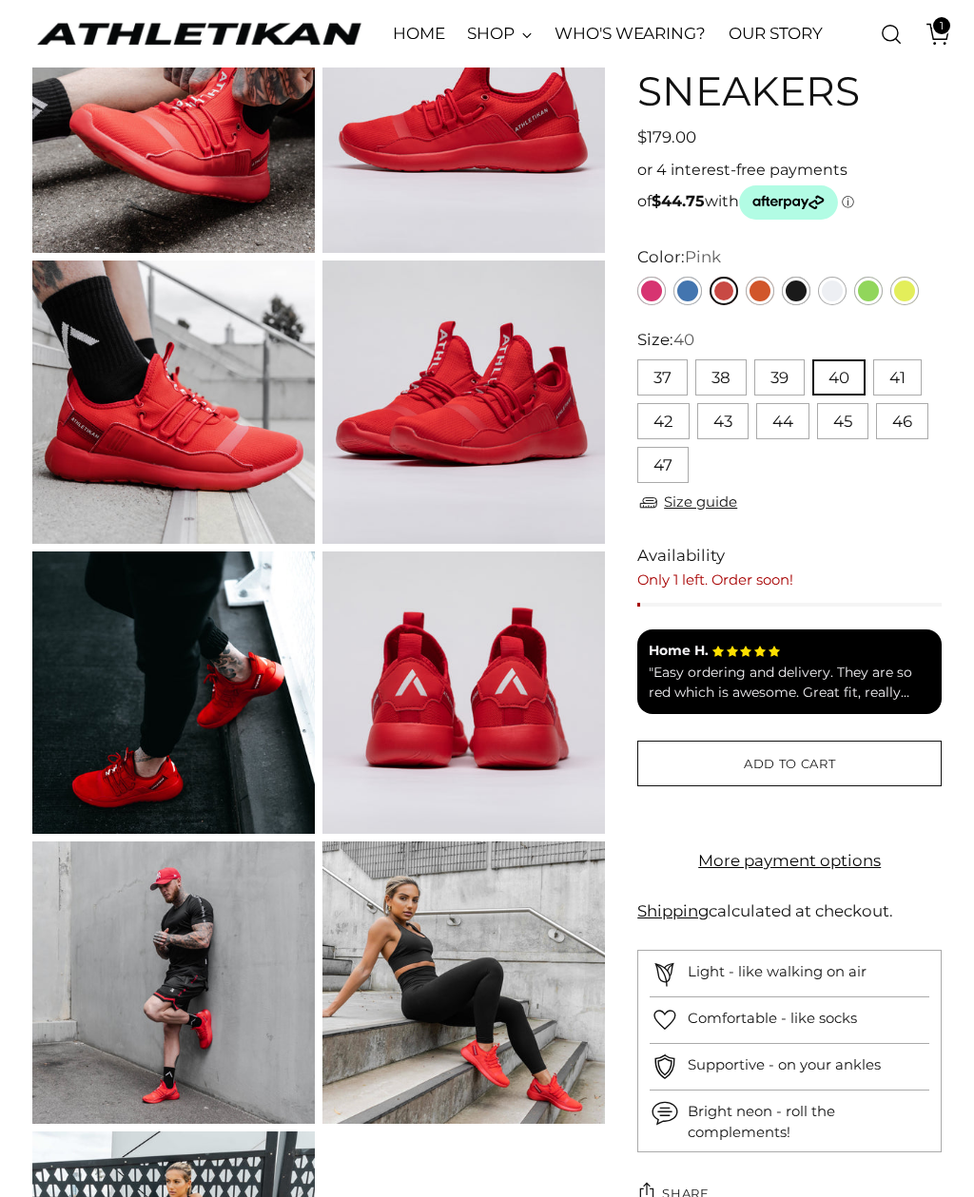
scroll to position [203, 0]
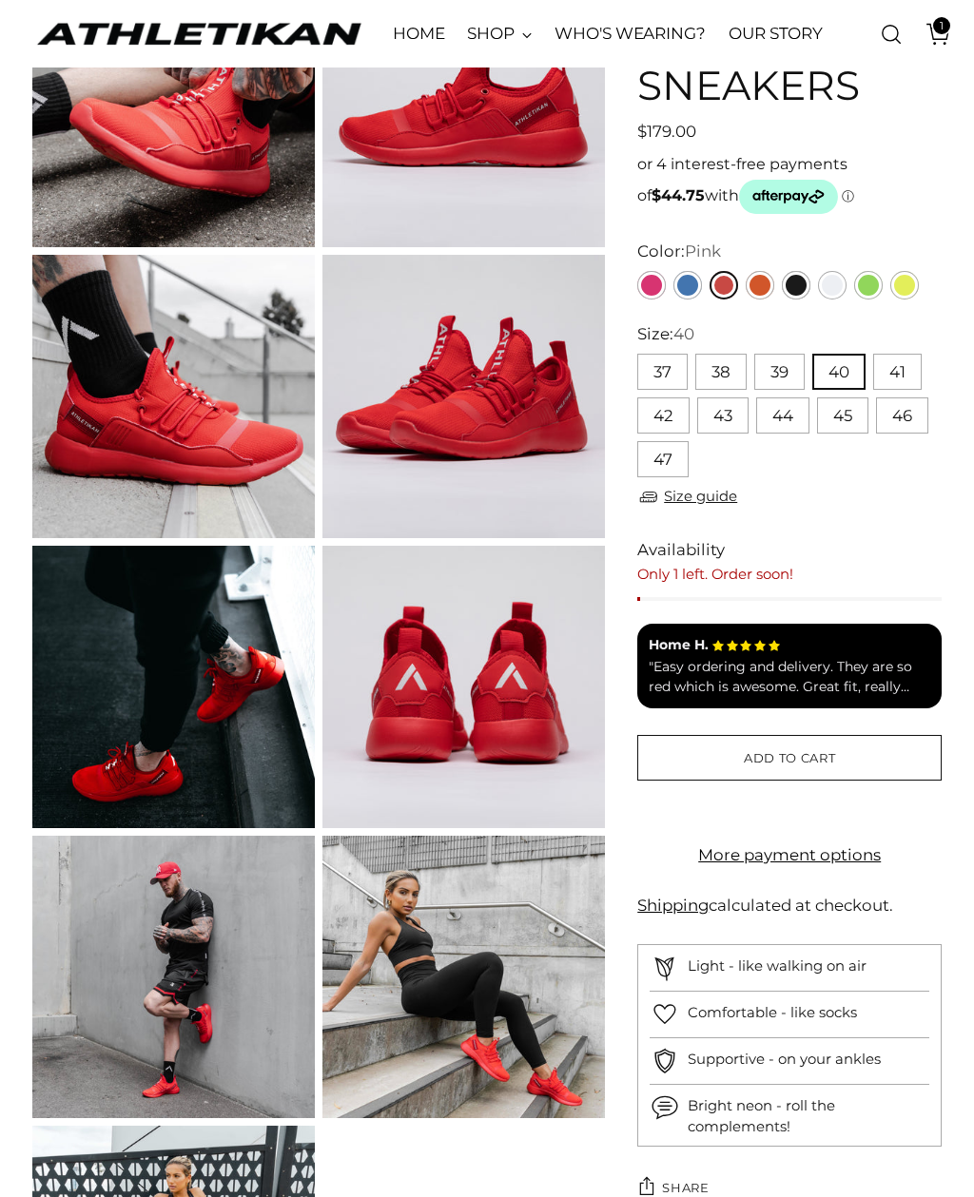
click at [810, 765] on span "Add to cart" at bounding box center [789, 758] width 91 height 18
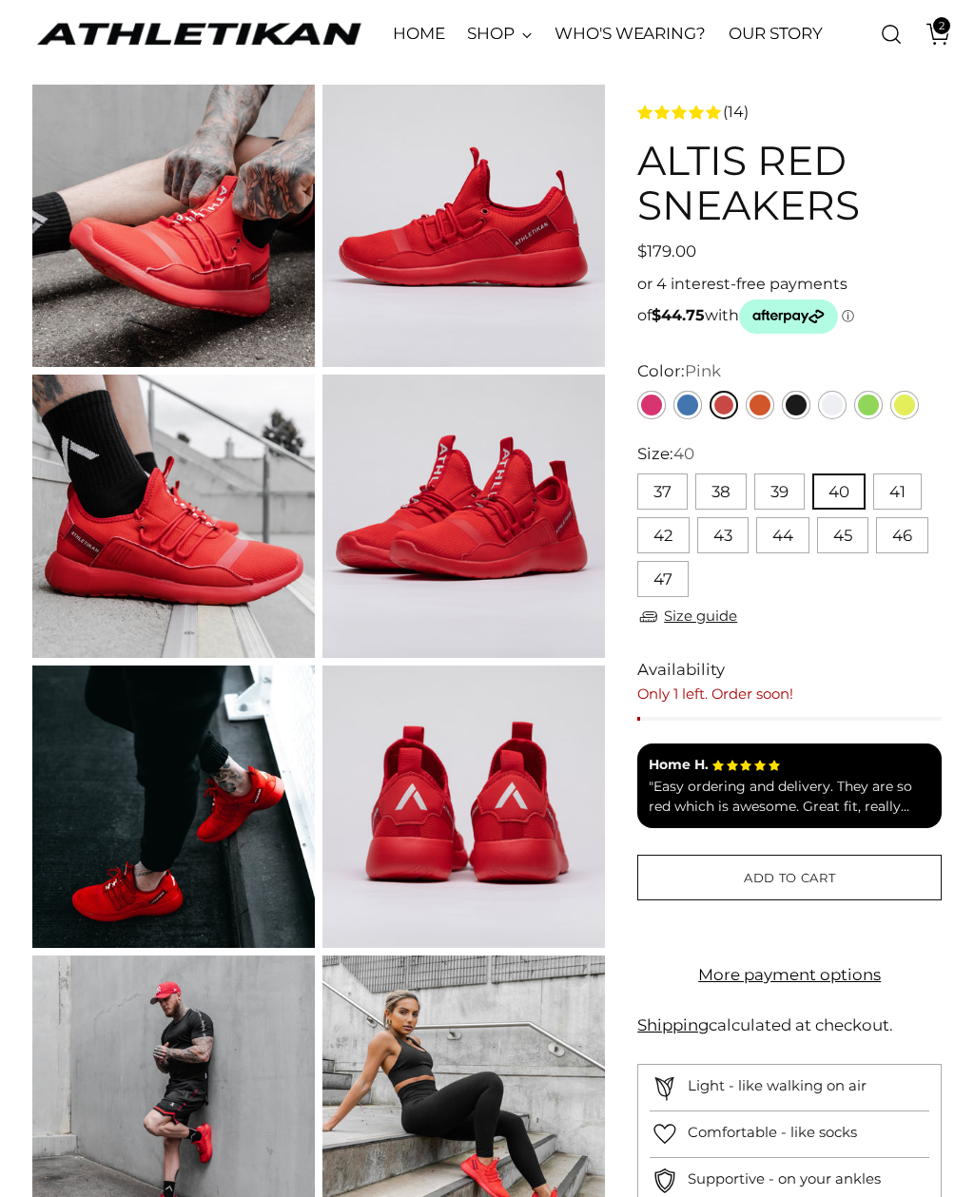
scroll to position [57, 0]
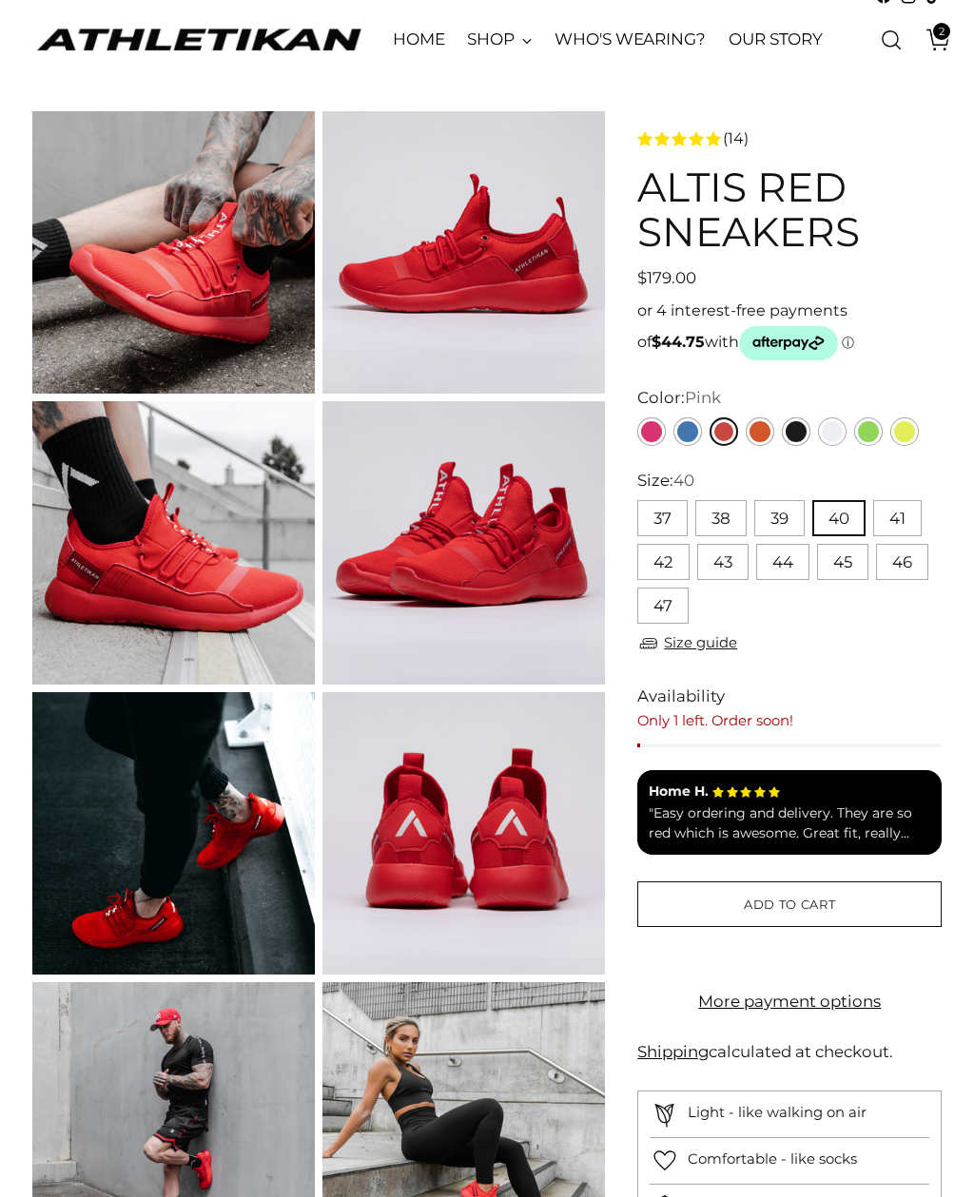
click at [939, 37] on span "2" at bounding box center [941, 31] width 17 height 17
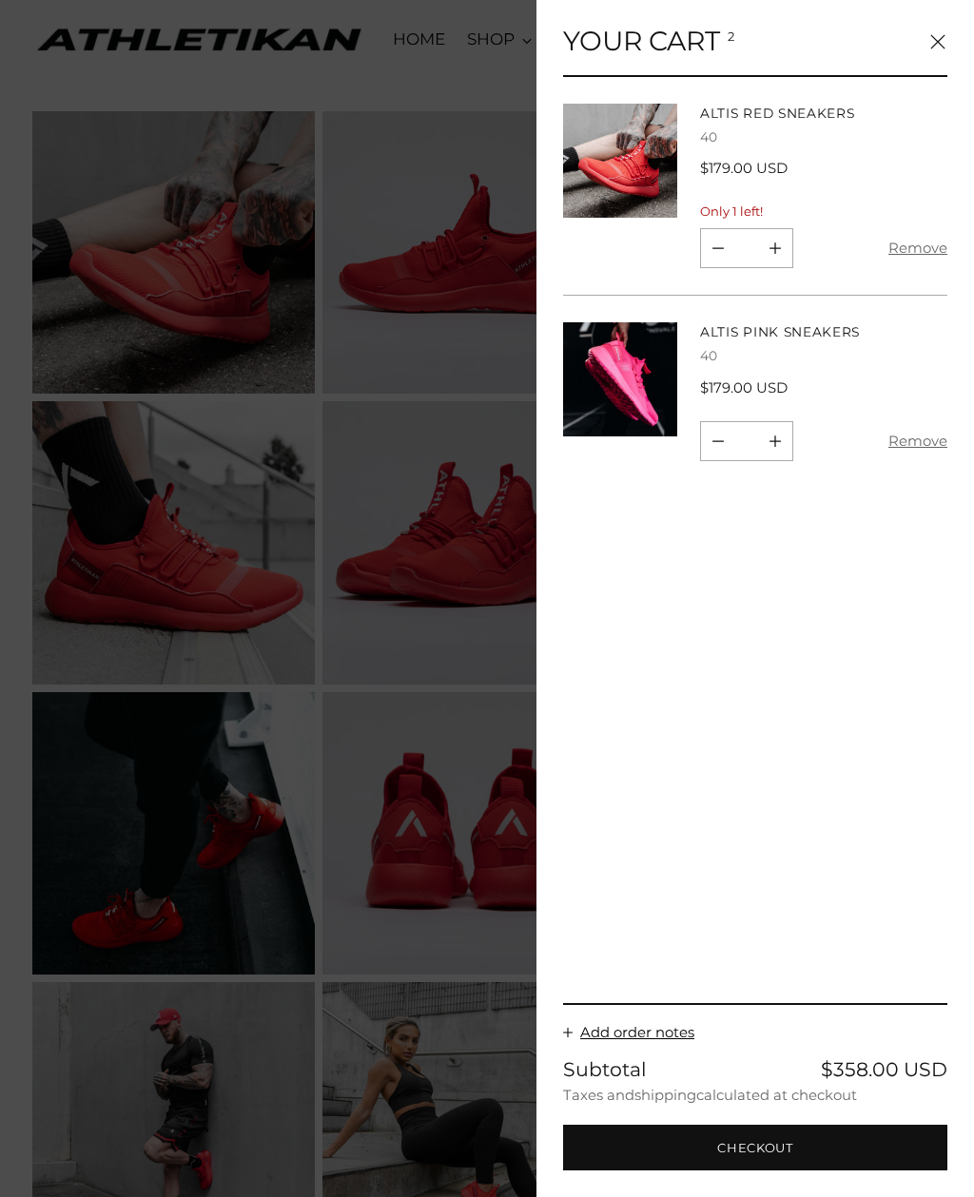
click at [879, 875] on div "Your cart 2 ALTIS Red Sneakers 40 $179.00 USD Unit price / per You have the max…" at bounding box center [754, 598] width 437 height 1197
click at [924, 430] on button "Remove" at bounding box center [917, 441] width 59 height 40
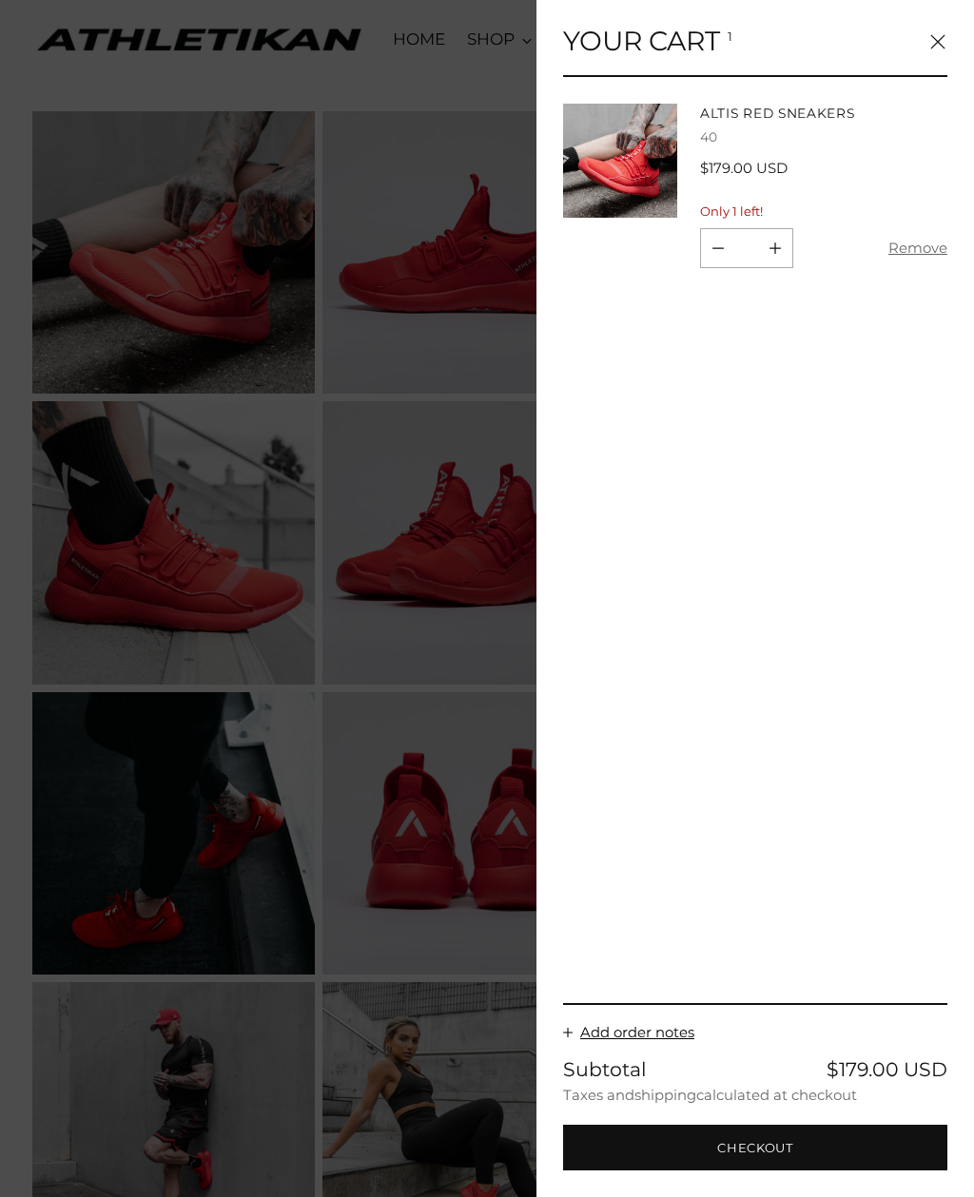
click at [757, 1171] on button "Checkout" at bounding box center [755, 1148] width 384 height 46
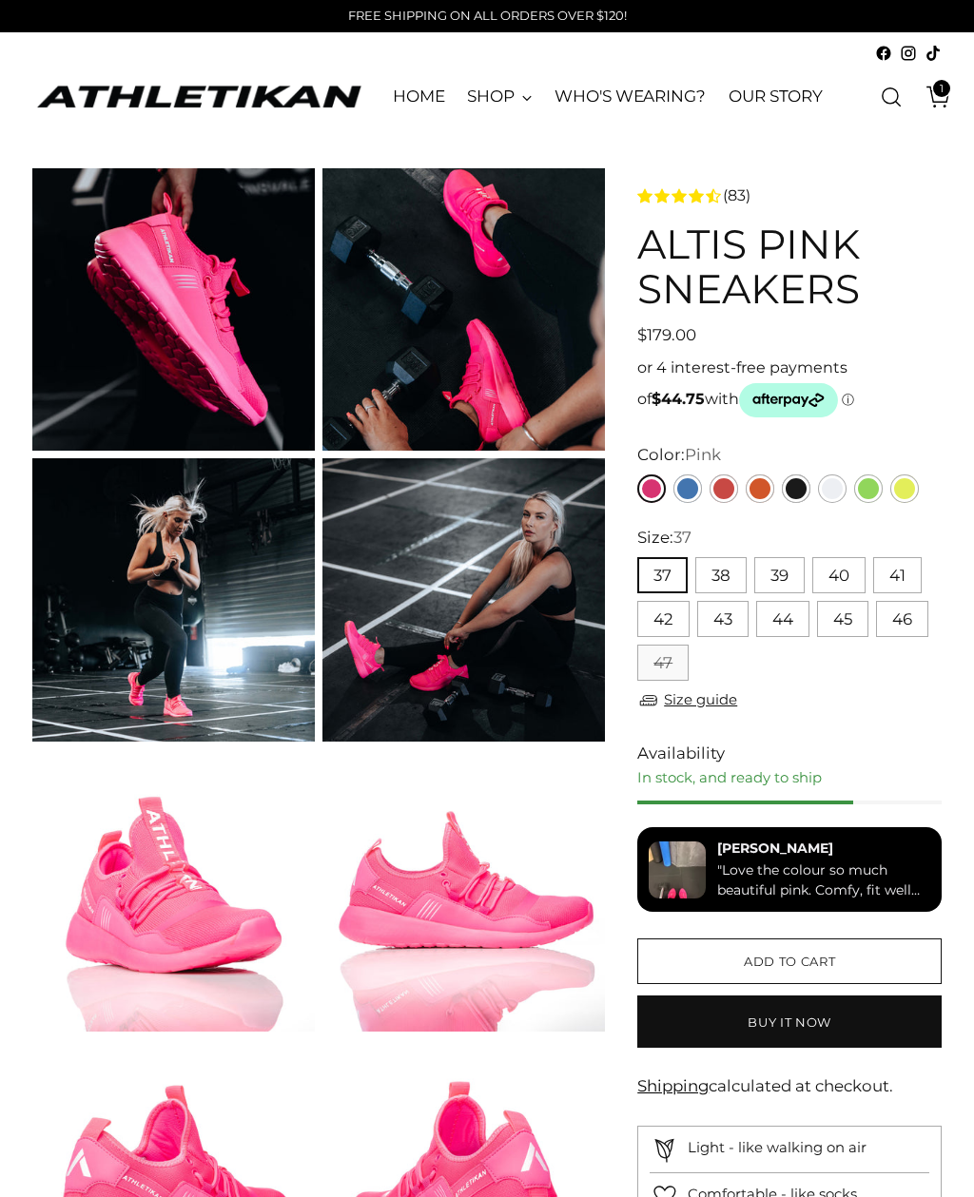
click at [947, 83] on span "1" at bounding box center [941, 88] width 17 height 17
